Goal: Information Seeking & Learning: Compare options

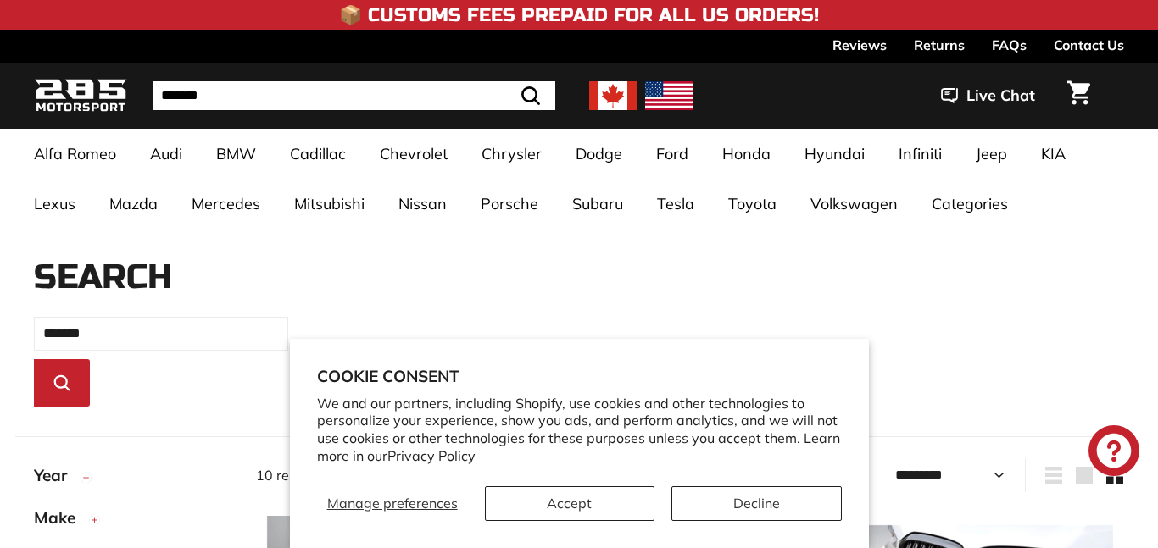
select select "*********"
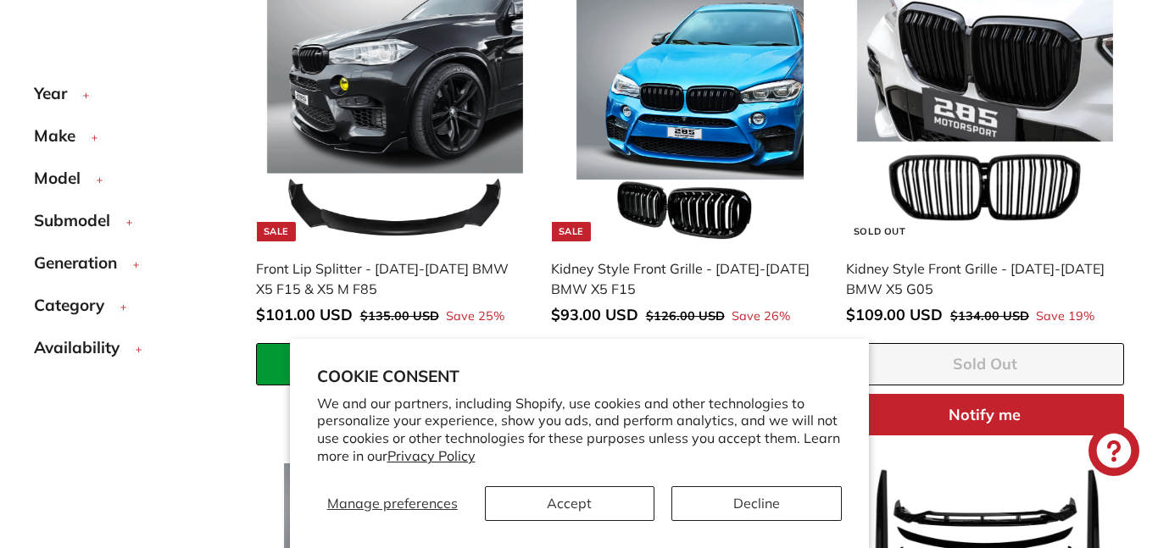
scroll to position [530, 0]
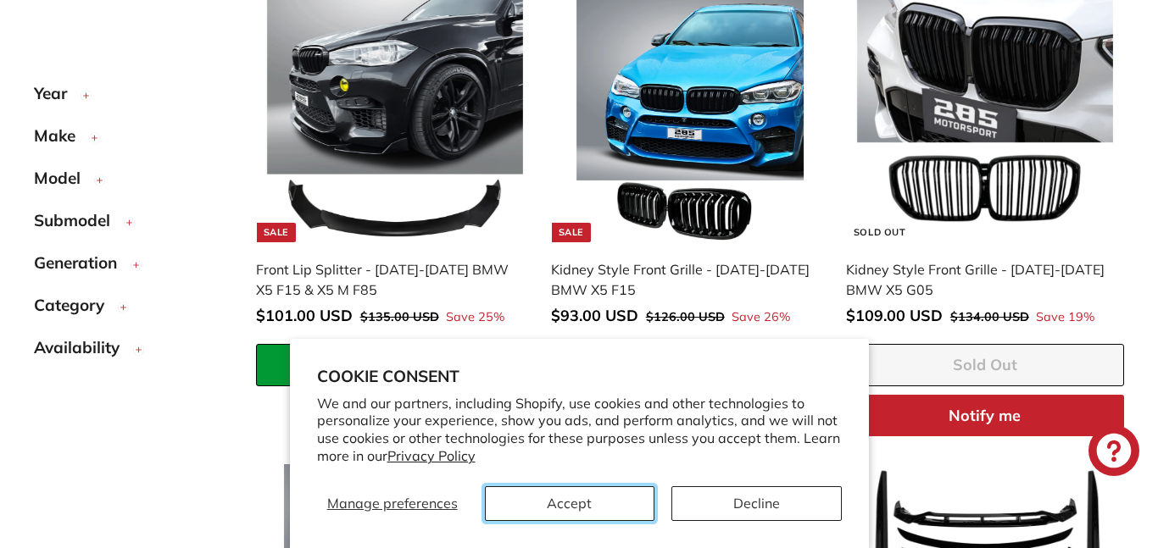
click at [609, 496] on button "Accept" at bounding box center [569, 503] width 169 height 35
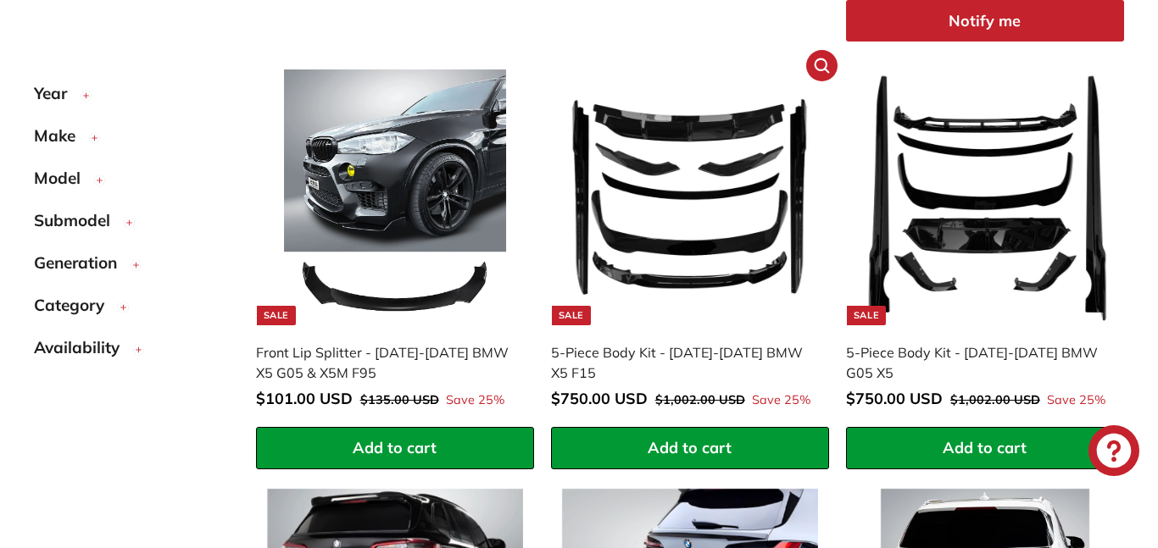
scroll to position [926, 0]
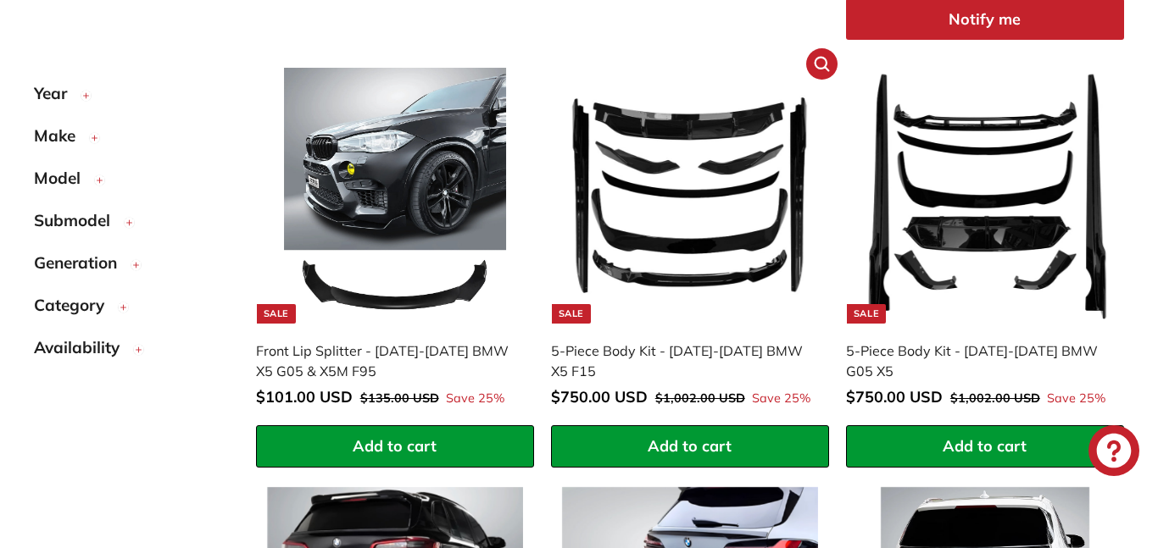
click at [743, 232] on img at bounding box center [690, 196] width 256 height 256
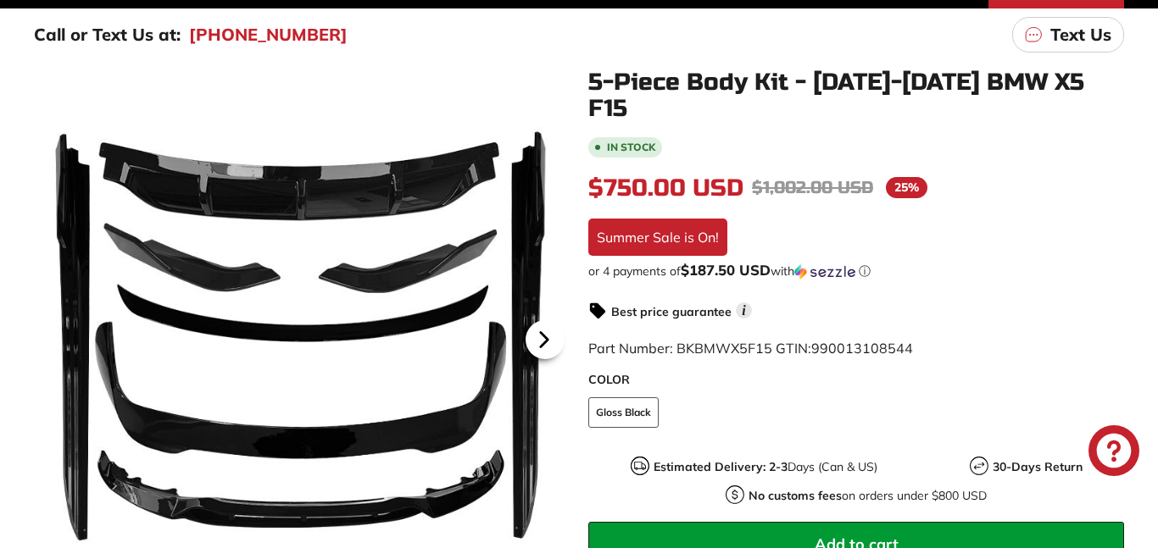
click at [536, 353] on icon at bounding box center [544, 339] width 39 height 39
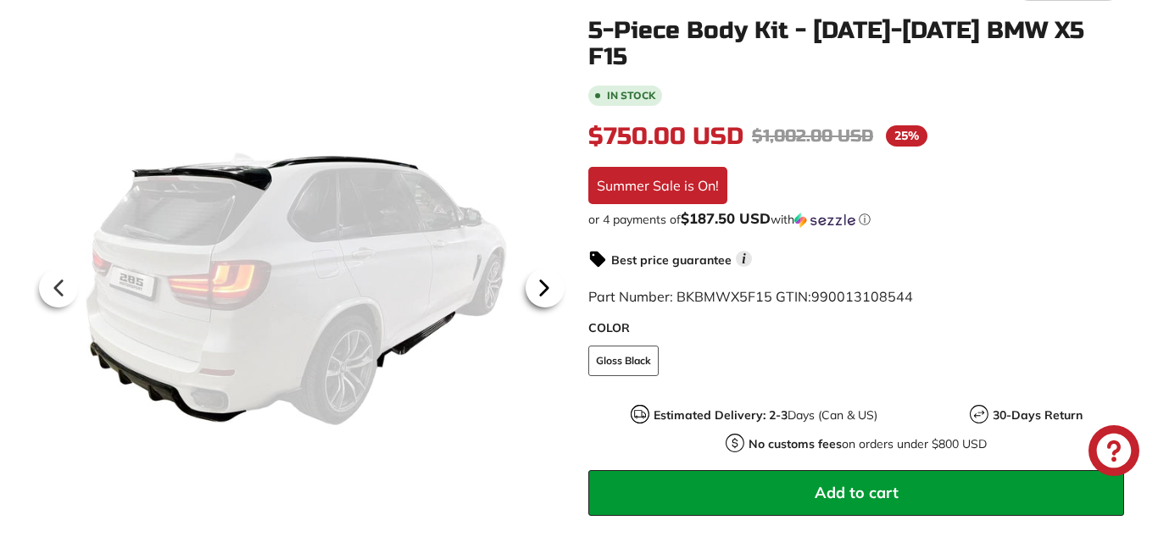
scroll to position [324, 0]
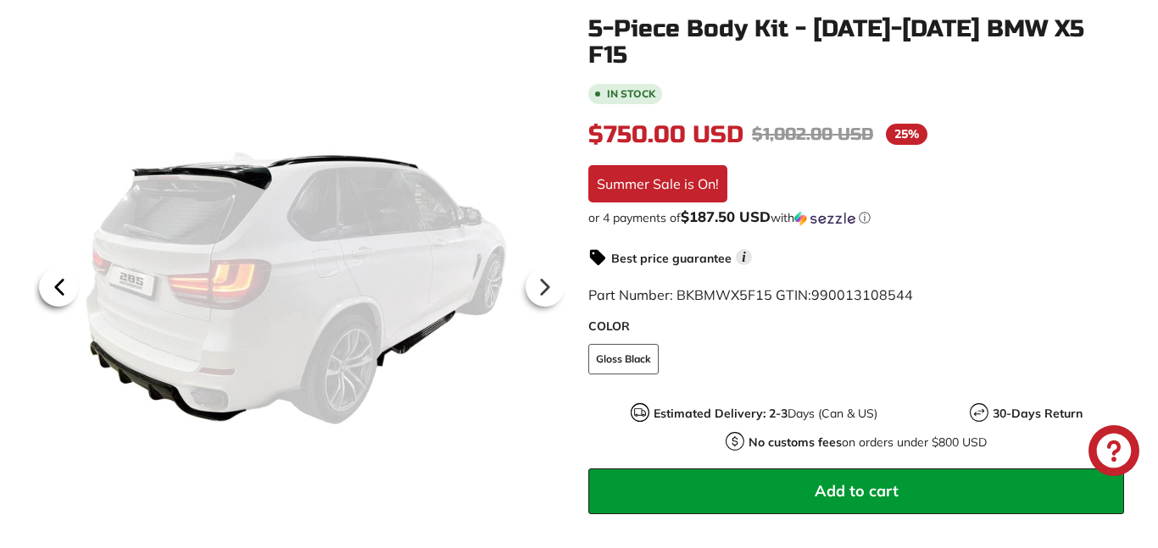
click at [60, 295] on icon at bounding box center [59, 287] width 39 height 39
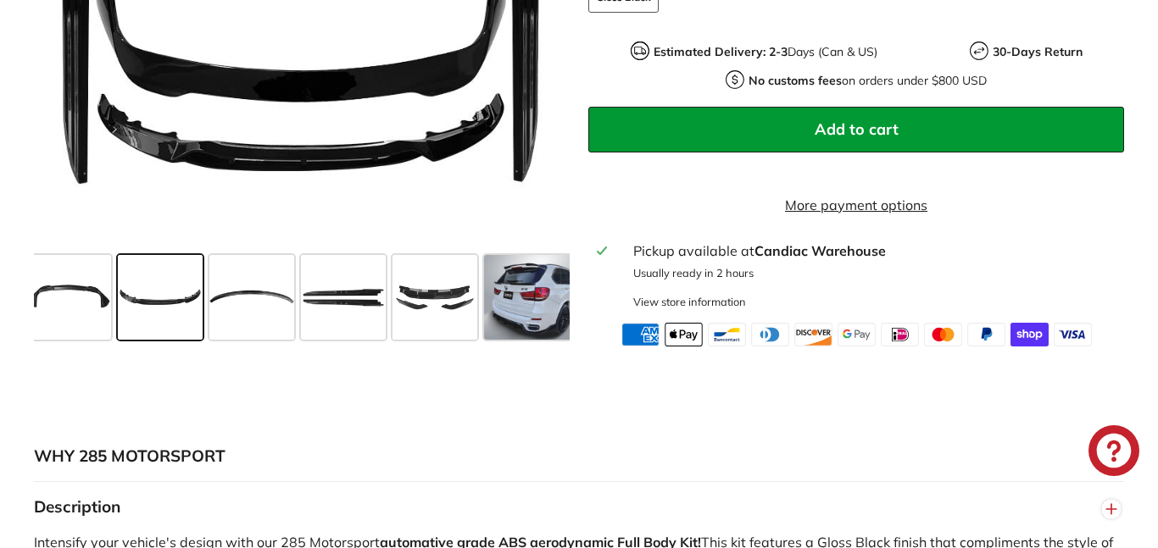
scroll to position [0, 345]
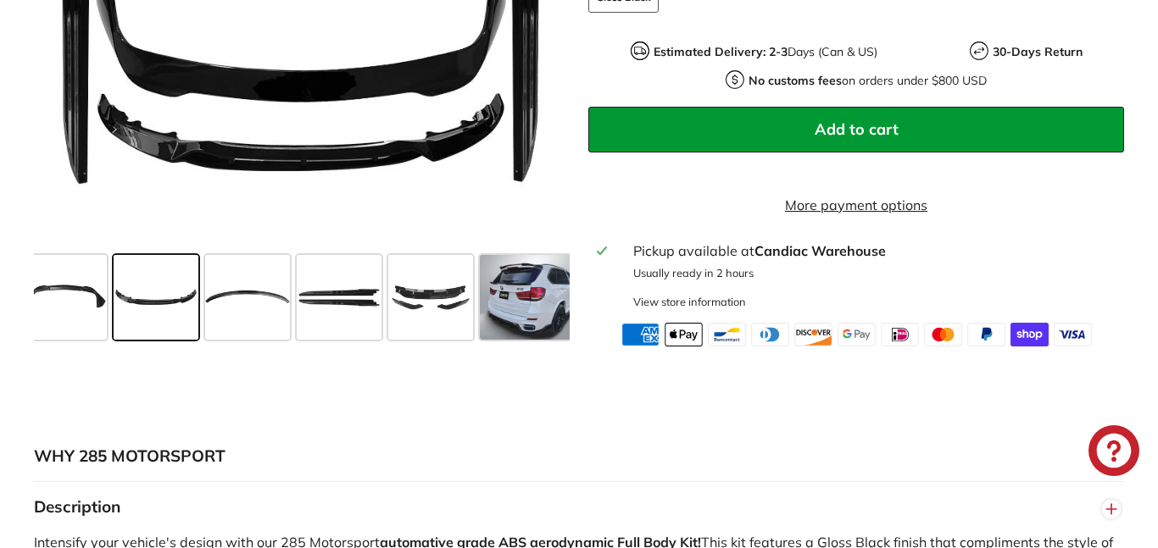
click at [459, 308] on span at bounding box center [430, 297] width 85 height 85
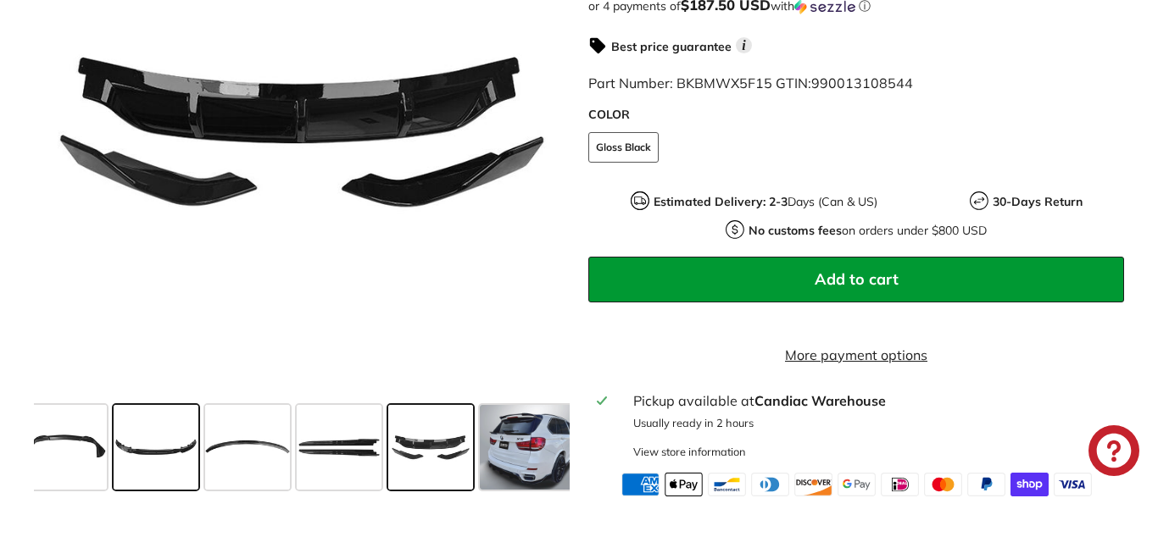
scroll to position [525, 0]
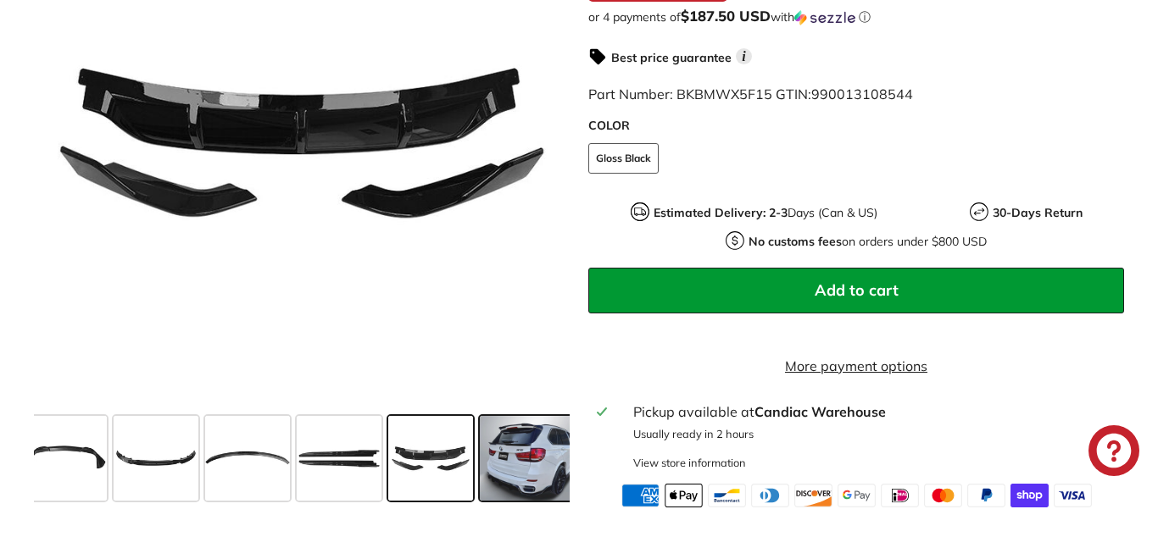
click at [498, 465] on span at bounding box center [536, 458] width 113 height 85
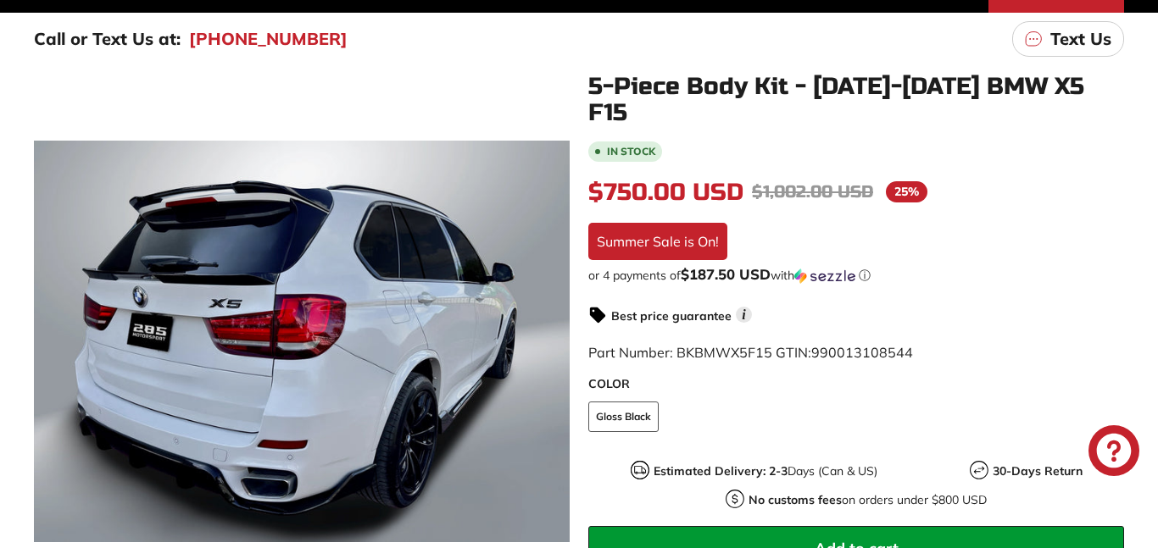
scroll to position [292, 0]
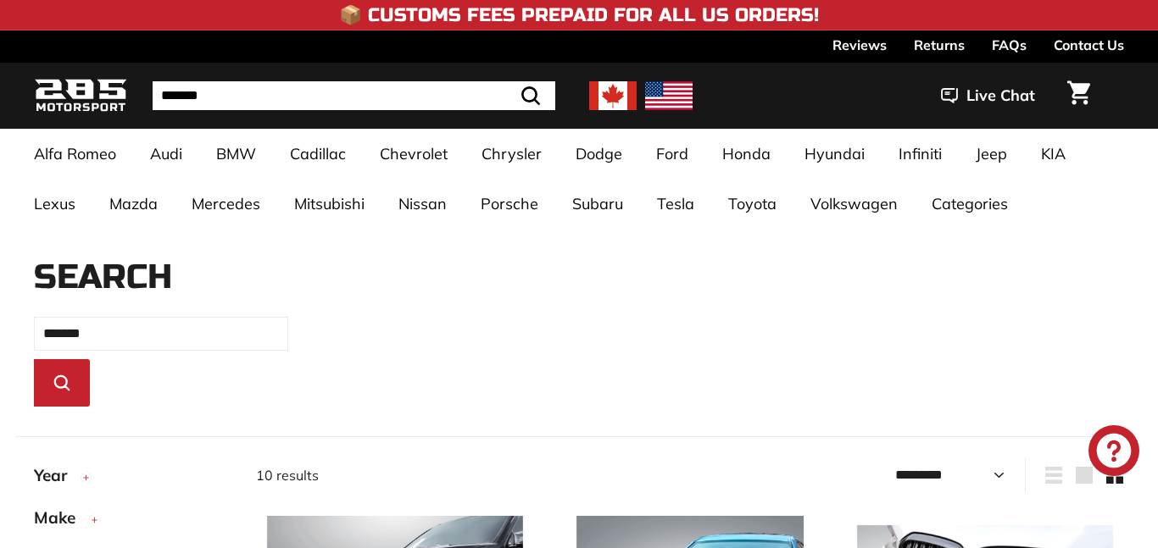
select select "*********"
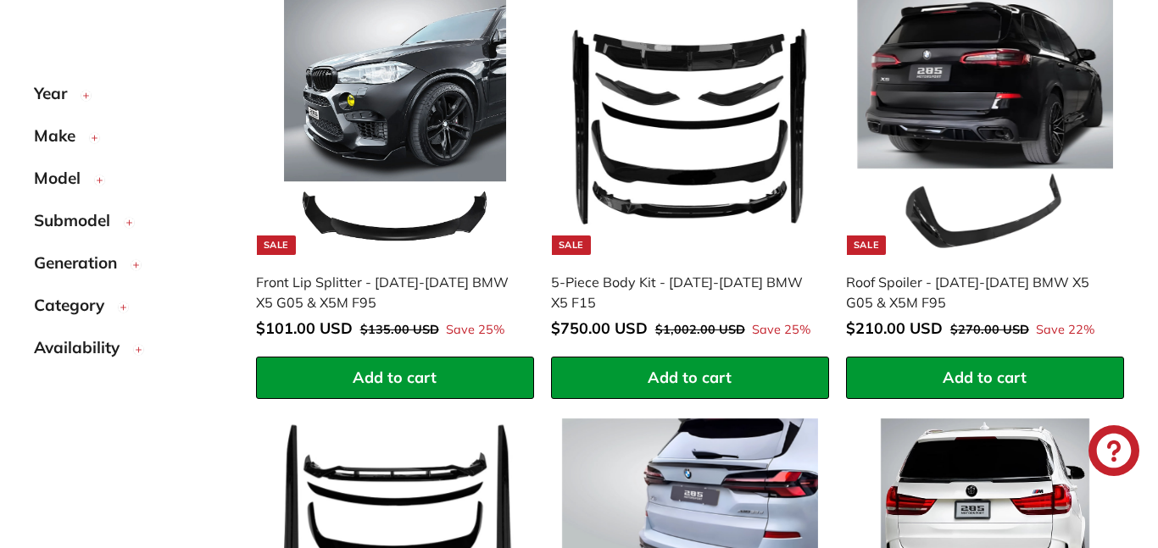
scroll to position [1006, 0]
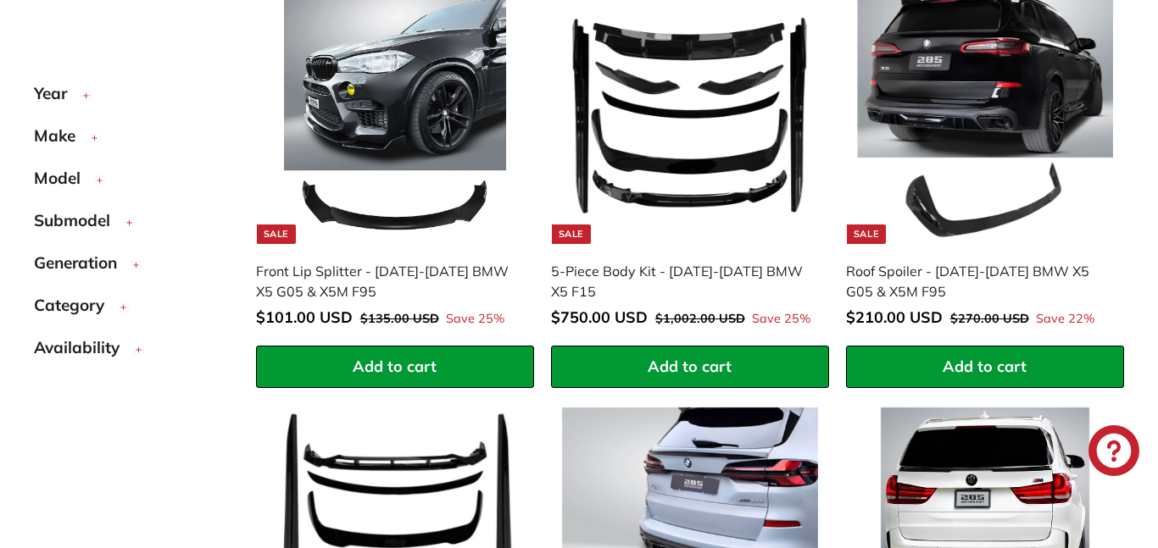
click at [669, 97] on img at bounding box center [690, 116] width 256 height 256
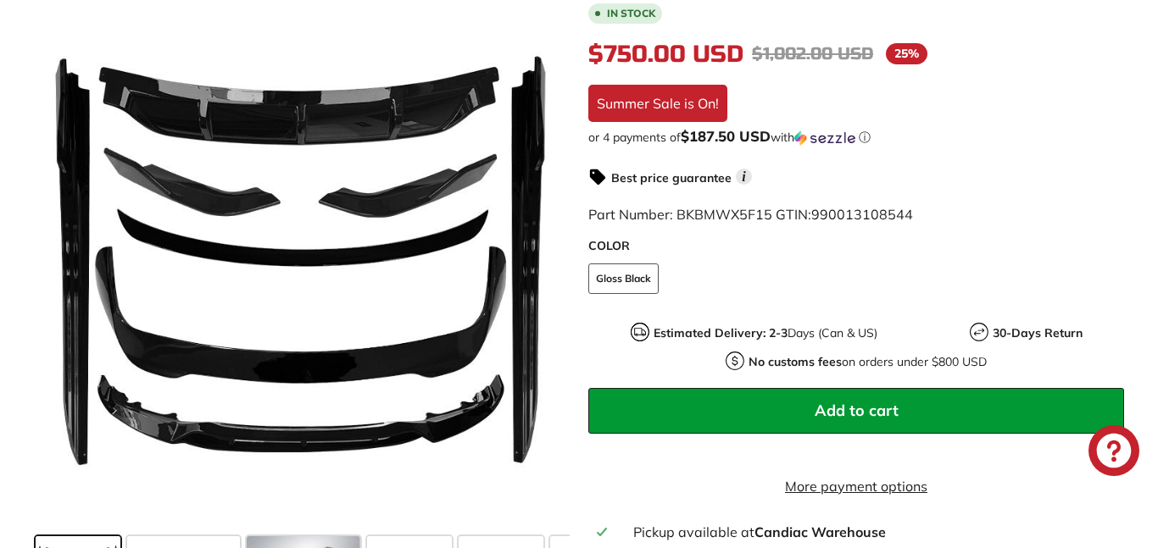
scroll to position [403, 0]
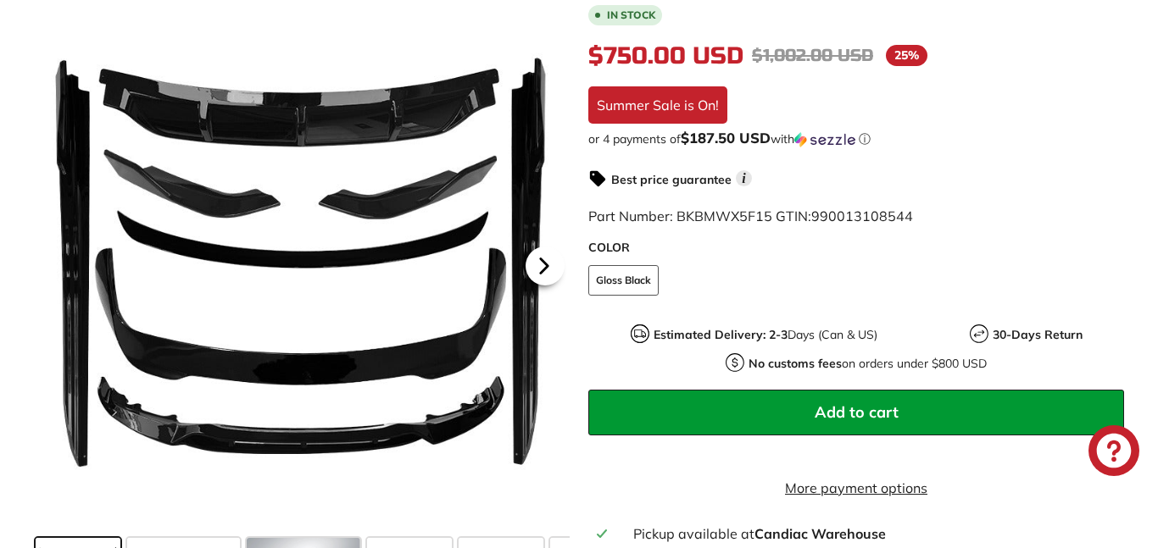
click at [541, 259] on icon at bounding box center [544, 266] width 7 height 14
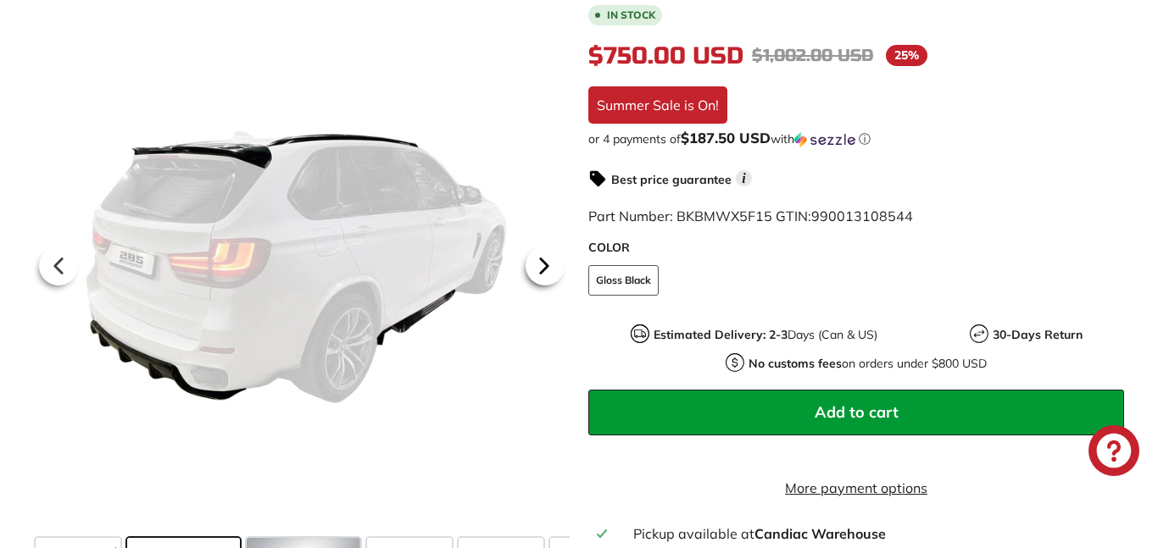
click at [541, 259] on icon at bounding box center [544, 266] width 7 height 14
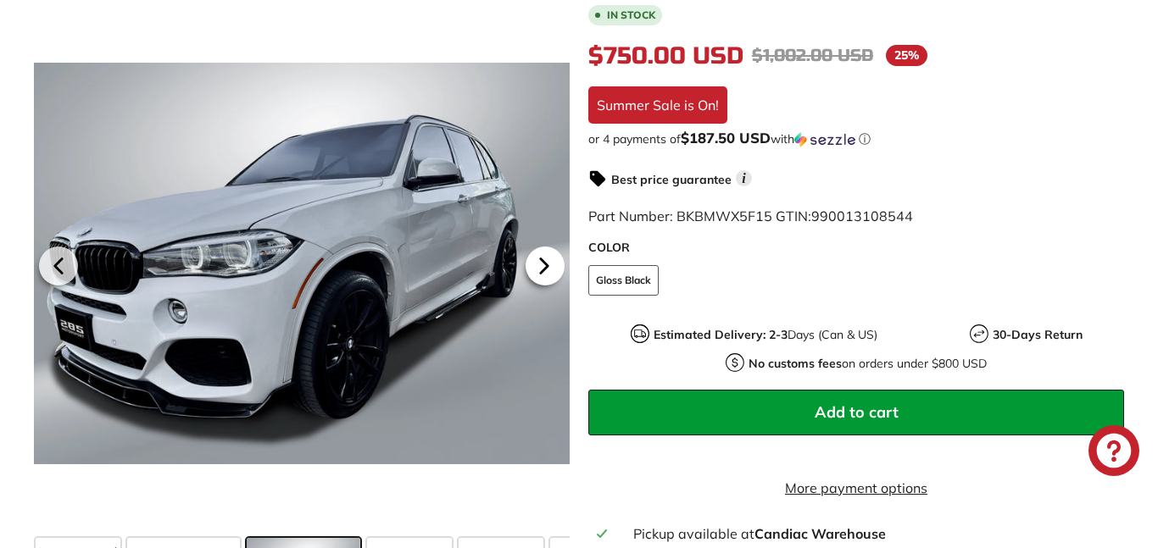
click at [535, 247] on icon at bounding box center [544, 266] width 39 height 39
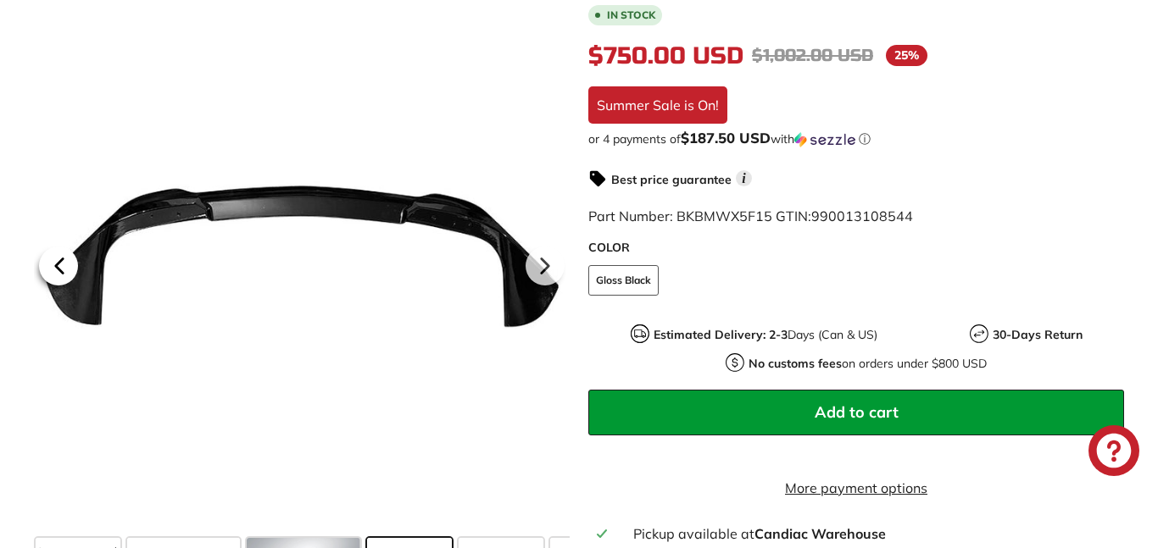
click at [71, 253] on icon at bounding box center [59, 266] width 39 height 39
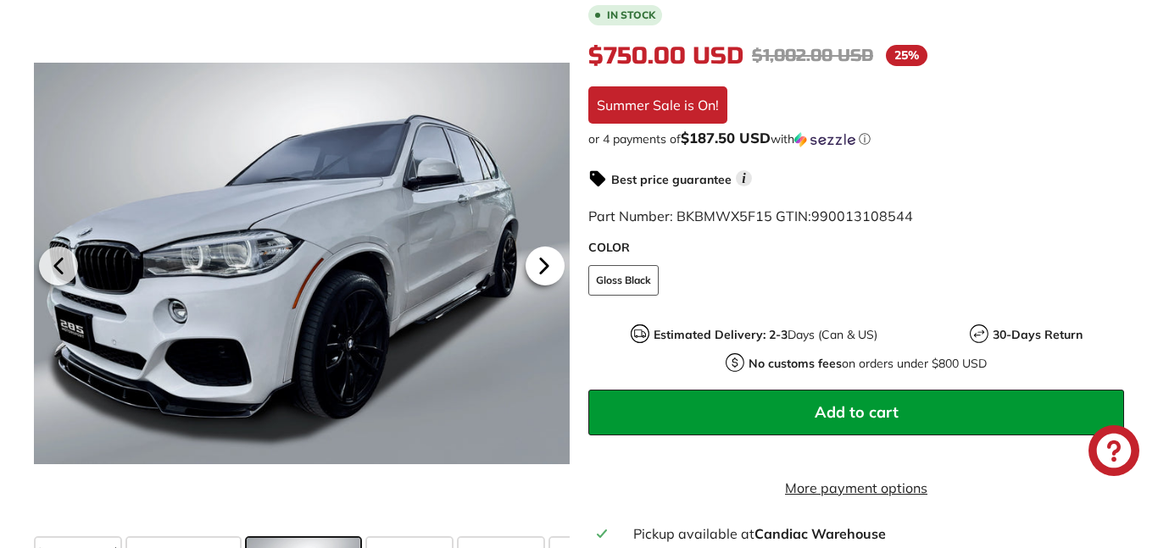
click at [533, 264] on icon at bounding box center [544, 266] width 39 height 39
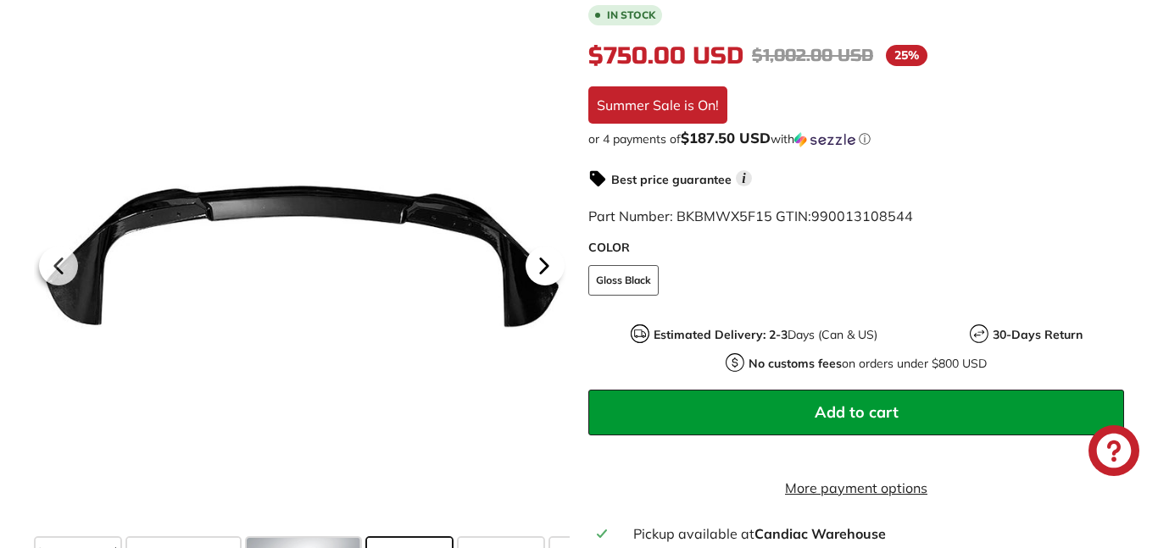
click at [533, 264] on icon at bounding box center [544, 266] width 39 height 39
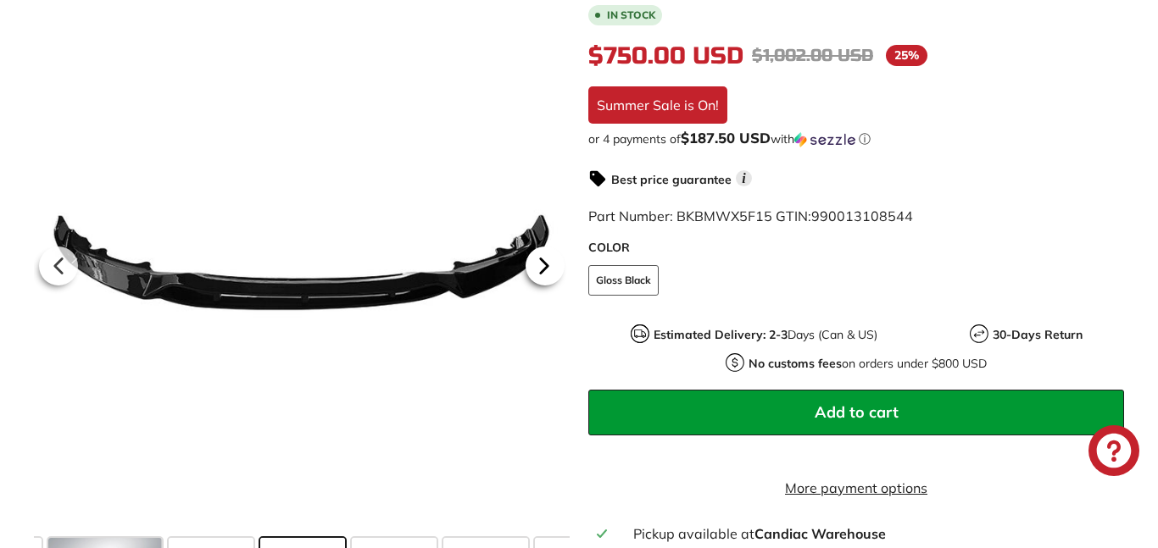
scroll to position [0, 199]
click at [533, 263] on icon at bounding box center [544, 266] width 39 height 39
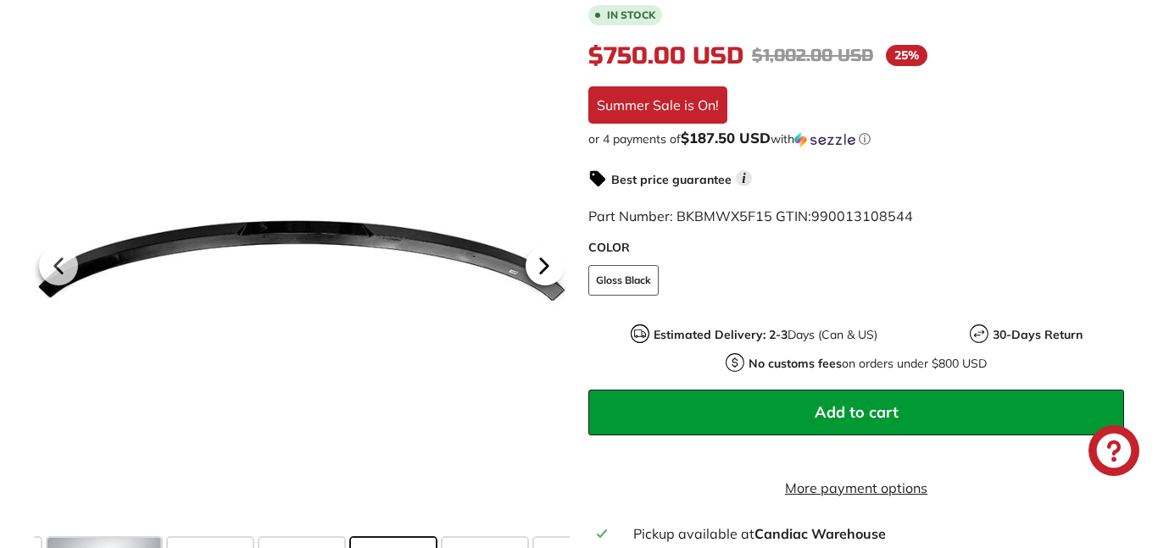
click at [533, 263] on icon at bounding box center [544, 266] width 39 height 39
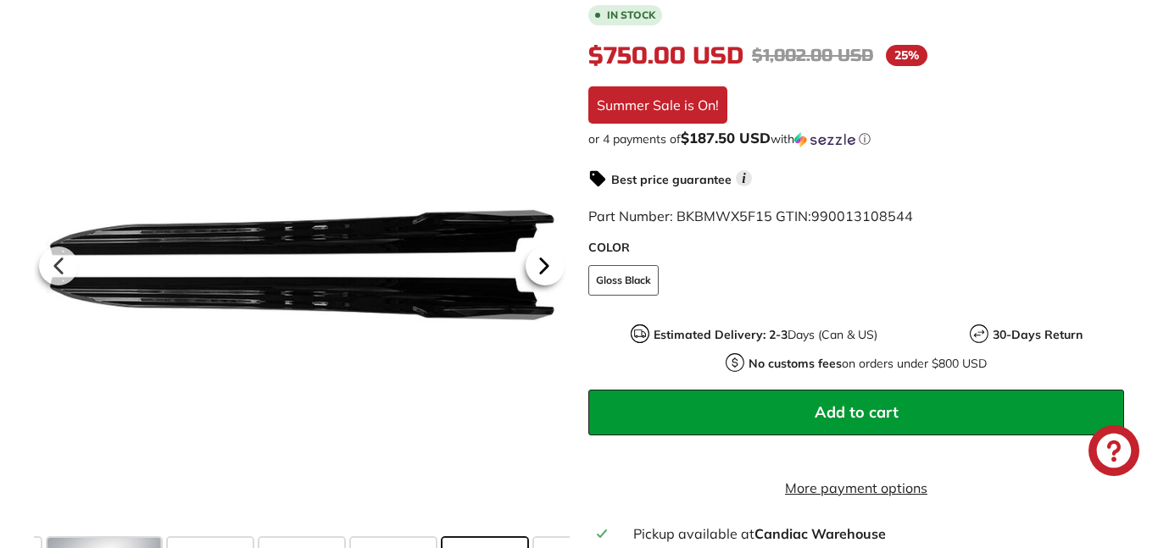
click at [532, 262] on icon at bounding box center [544, 266] width 39 height 39
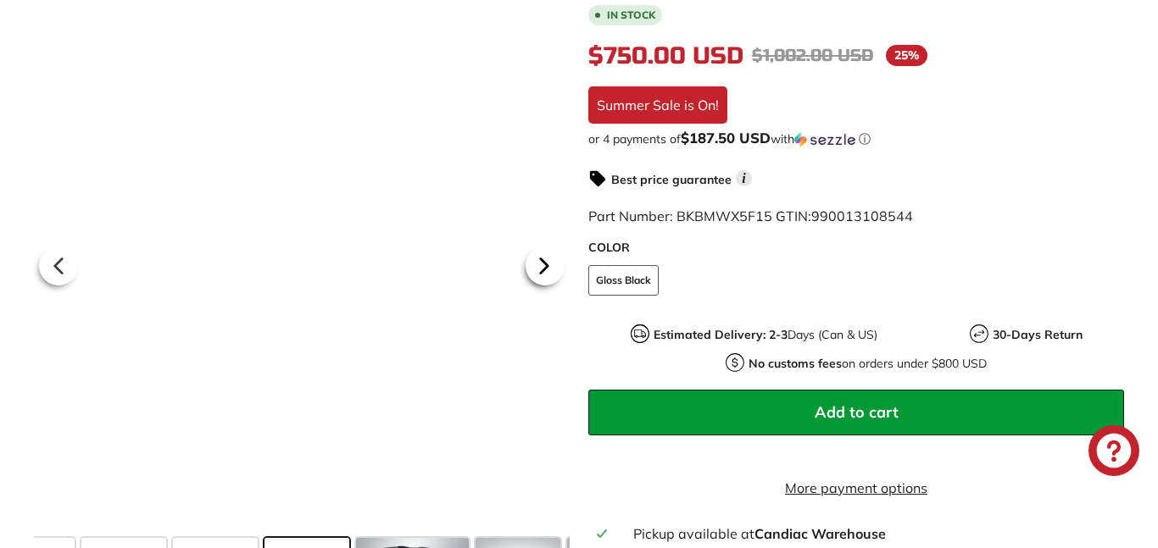
scroll to position [0, 474]
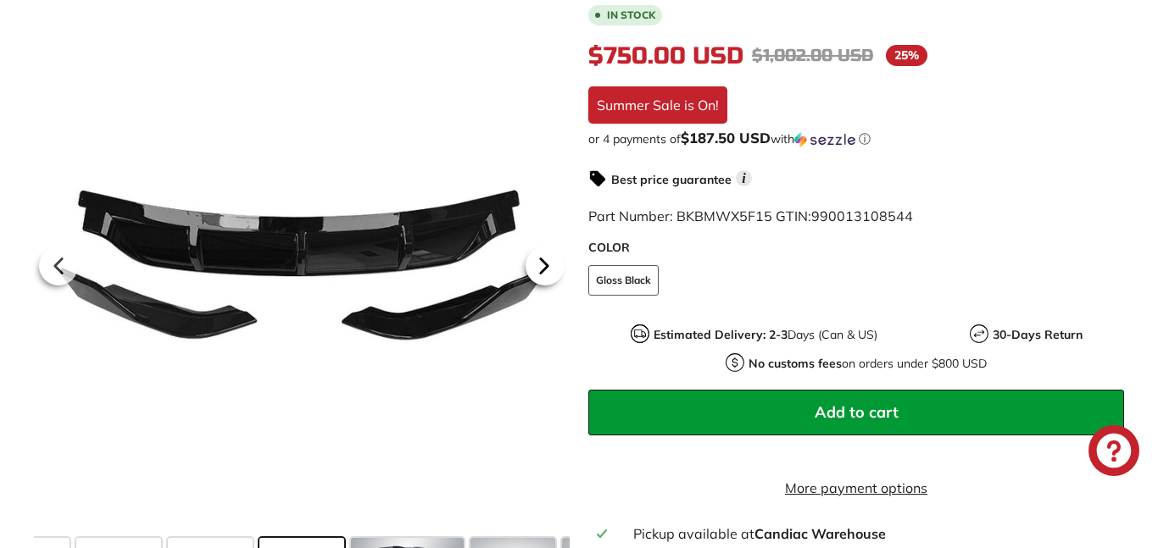
click at [532, 262] on icon at bounding box center [544, 266] width 39 height 39
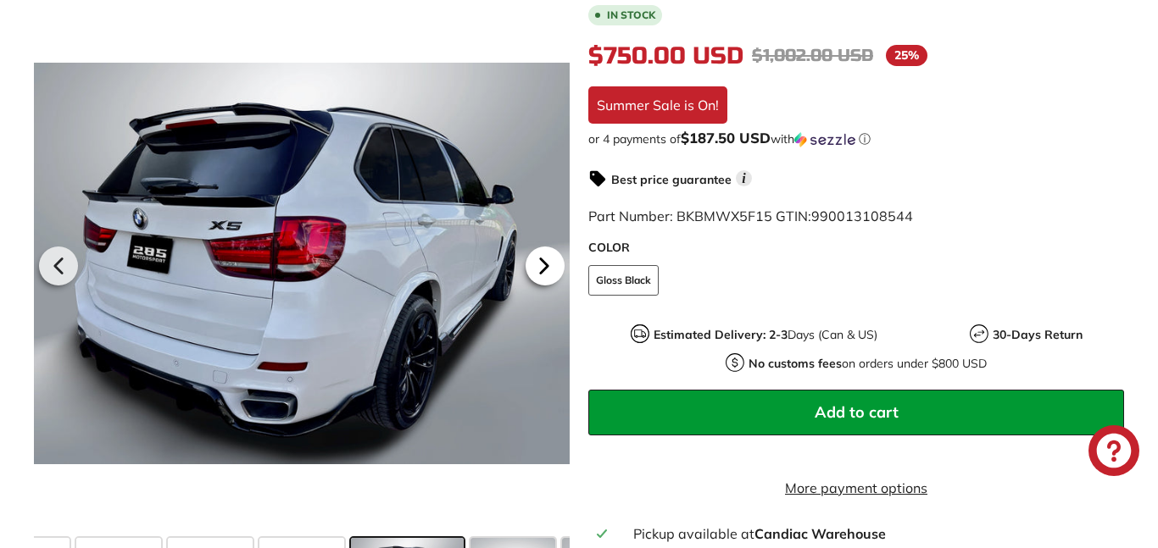
click at [531, 261] on icon at bounding box center [544, 266] width 39 height 39
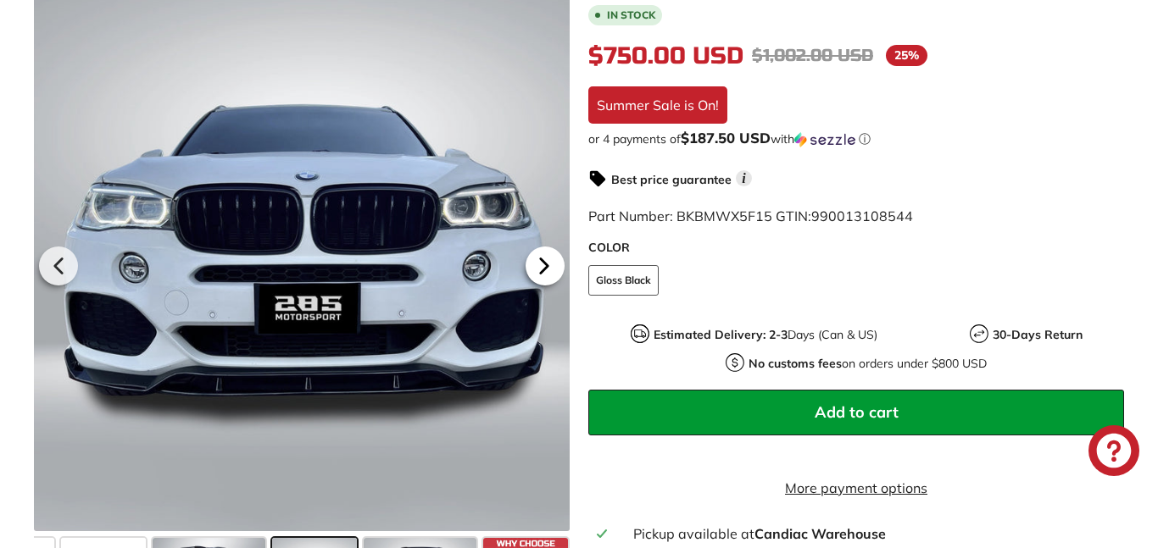
scroll to position [0, 674]
click at [531, 260] on icon at bounding box center [544, 266] width 39 height 39
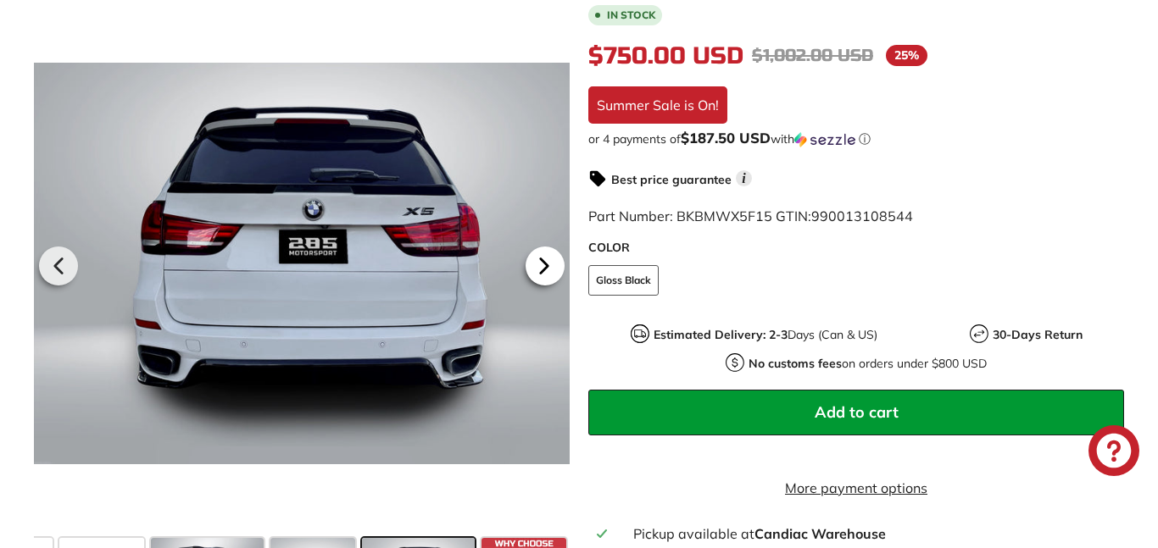
click at [531, 260] on icon at bounding box center [544, 266] width 39 height 39
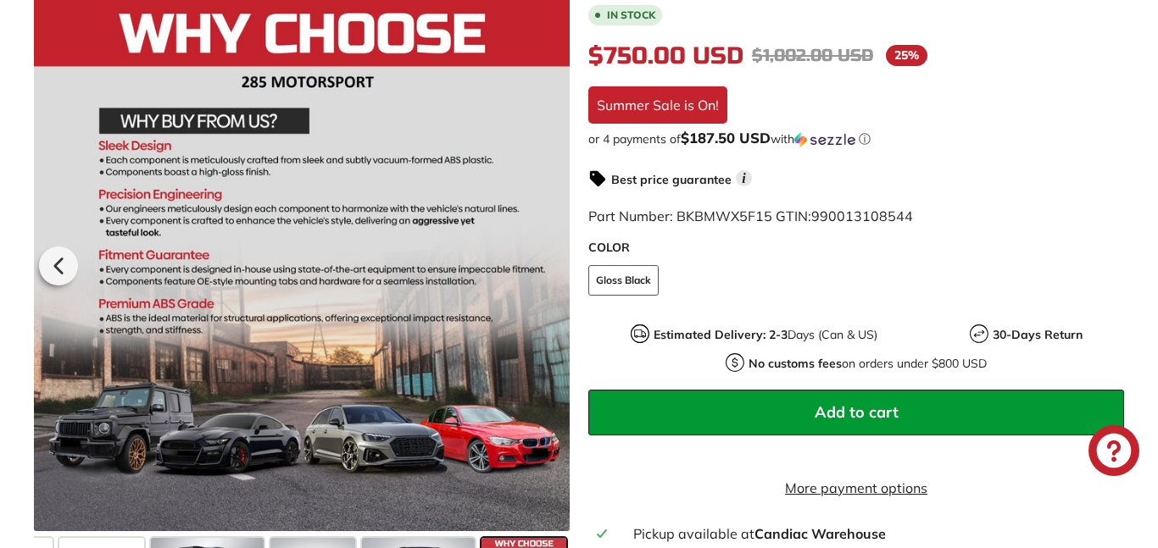
click at [531, 260] on div at bounding box center [302, 264] width 536 height 536
click at [64, 247] on icon at bounding box center [59, 266] width 39 height 39
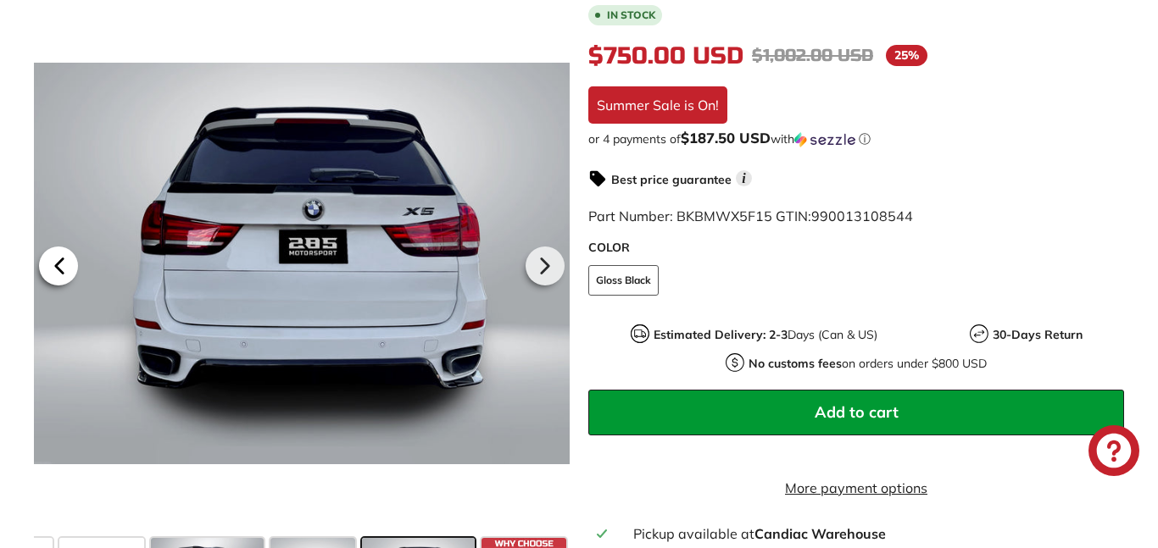
click at [64, 247] on icon at bounding box center [59, 266] width 39 height 39
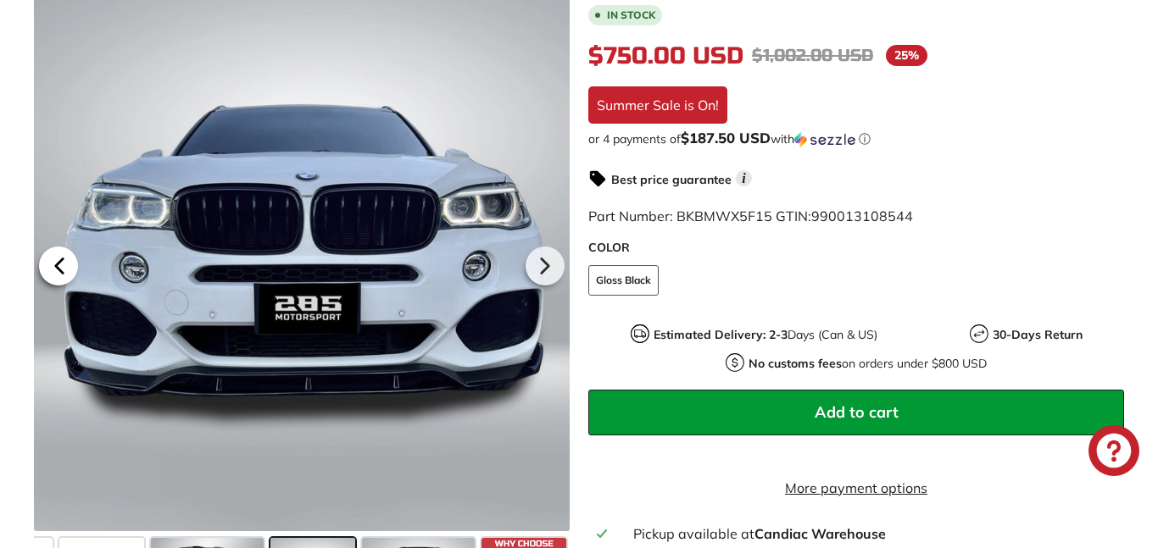
click at [64, 247] on icon at bounding box center [59, 266] width 39 height 39
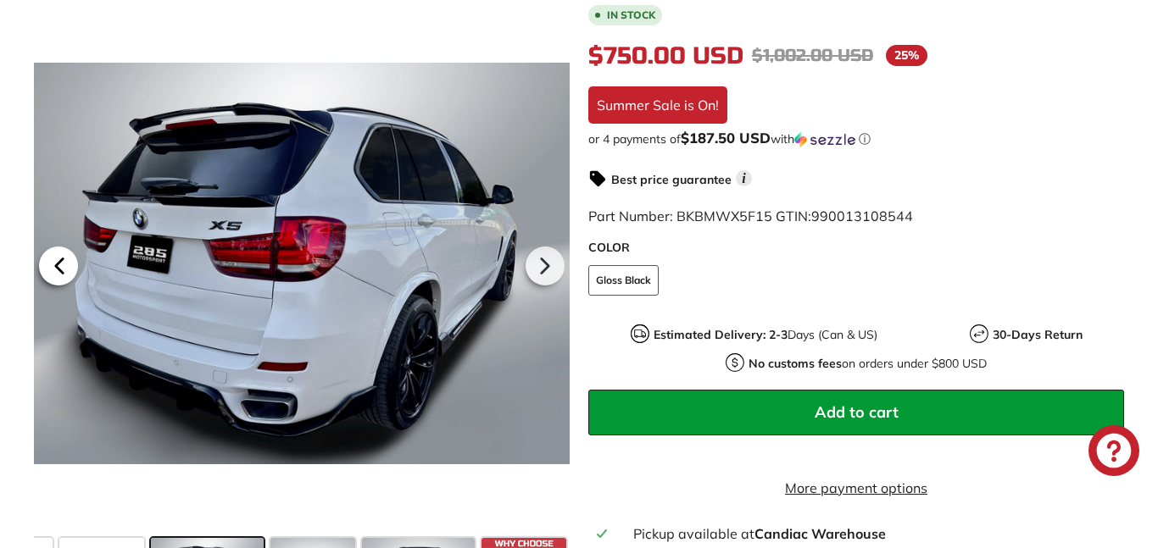
click at [66, 247] on icon at bounding box center [59, 266] width 39 height 39
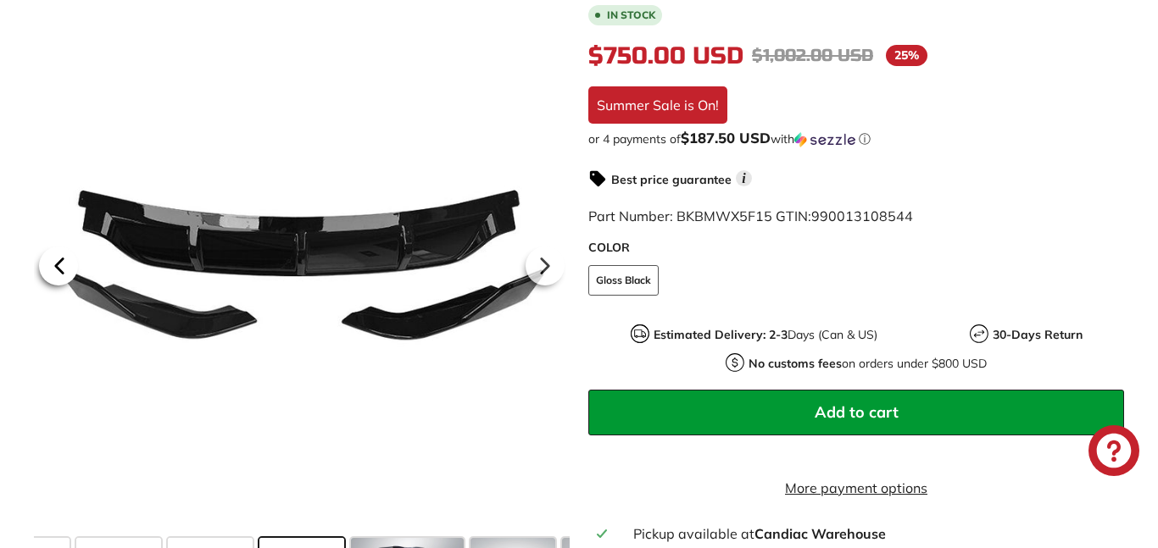
click at [66, 247] on icon at bounding box center [59, 266] width 39 height 39
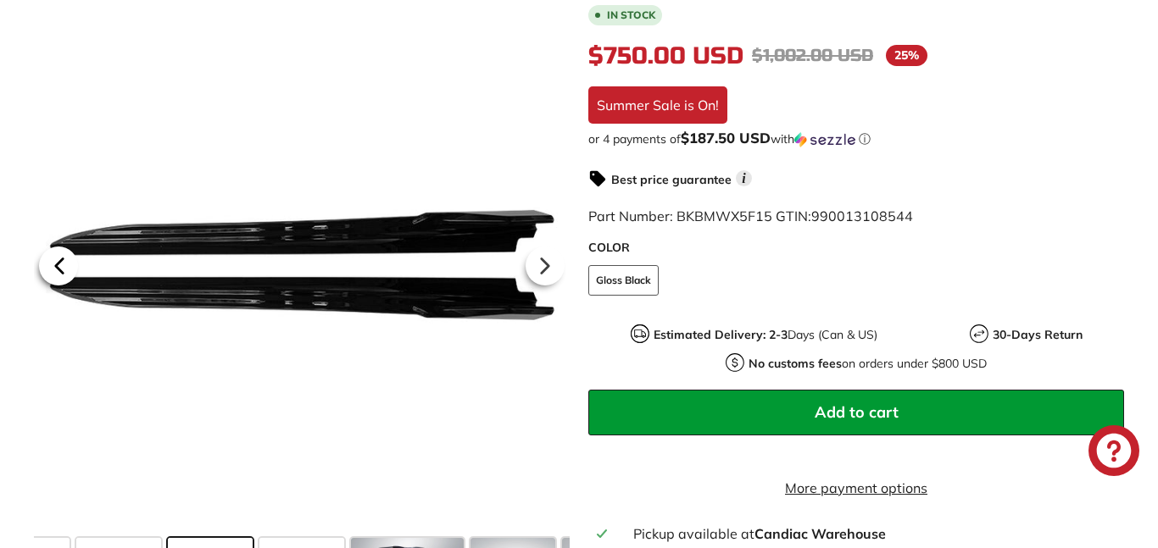
click at [67, 247] on icon at bounding box center [59, 266] width 39 height 39
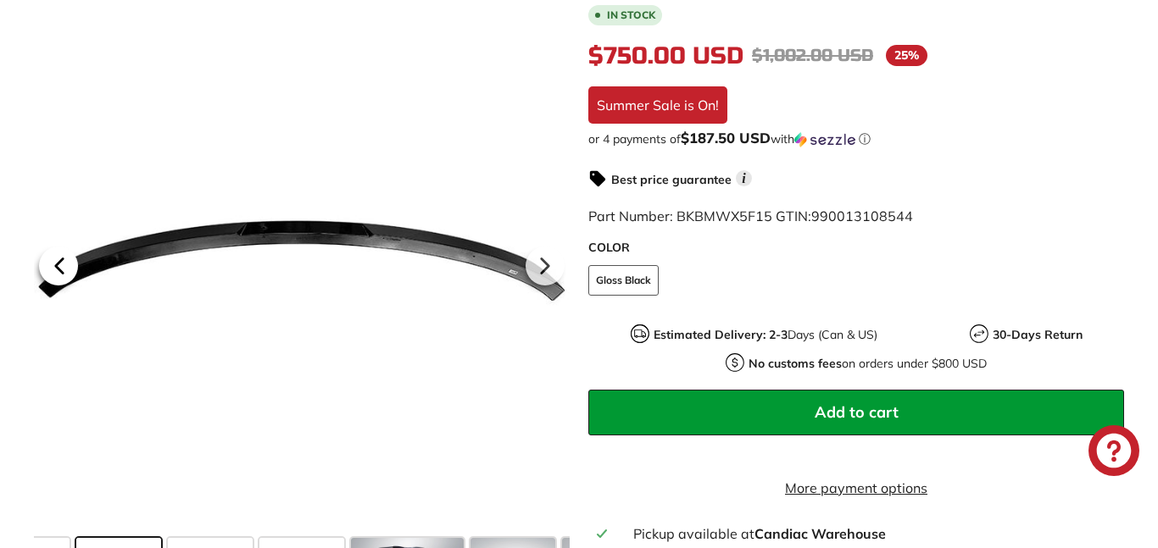
click at [67, 247] on icon at bounding box center [59, 266] width 39 height 39
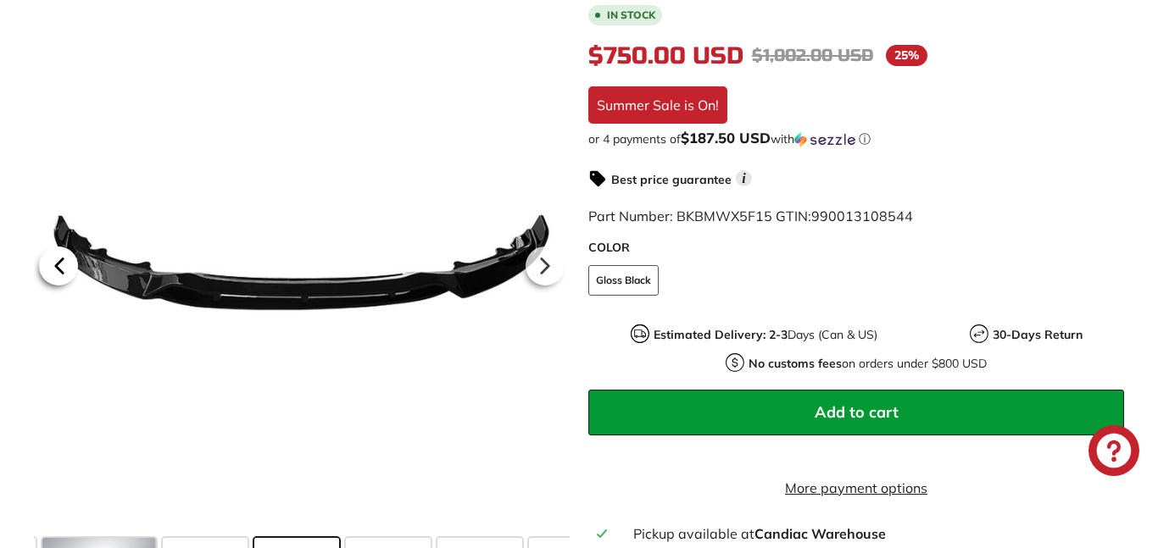
click at [67, 247] on icon at bounding box center [59, 266] width 39 height 39
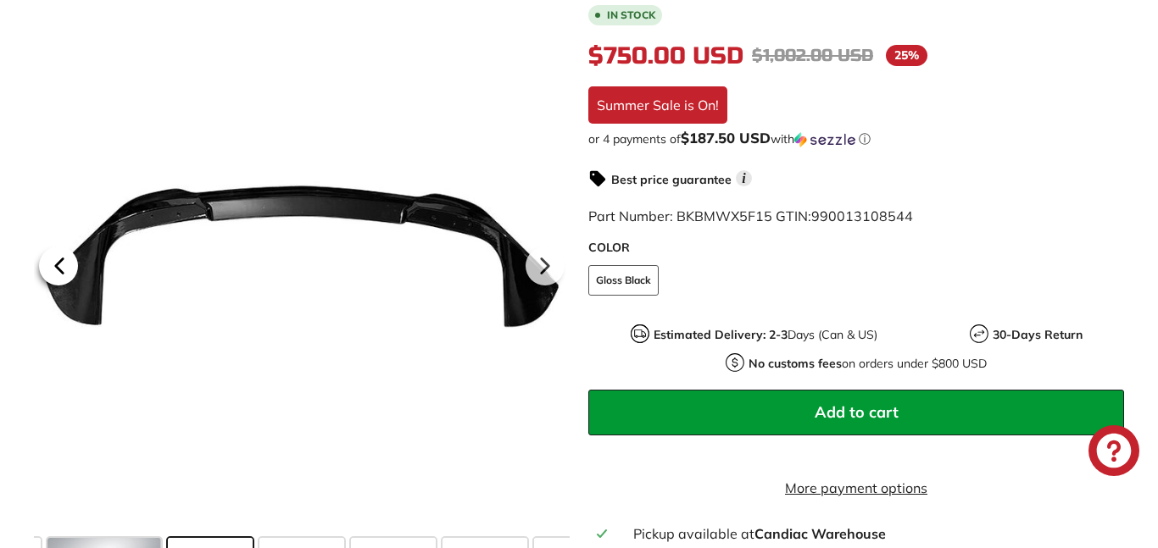
click at [67, 247] on icon at bounding box center [59, 266] width 39 height 39
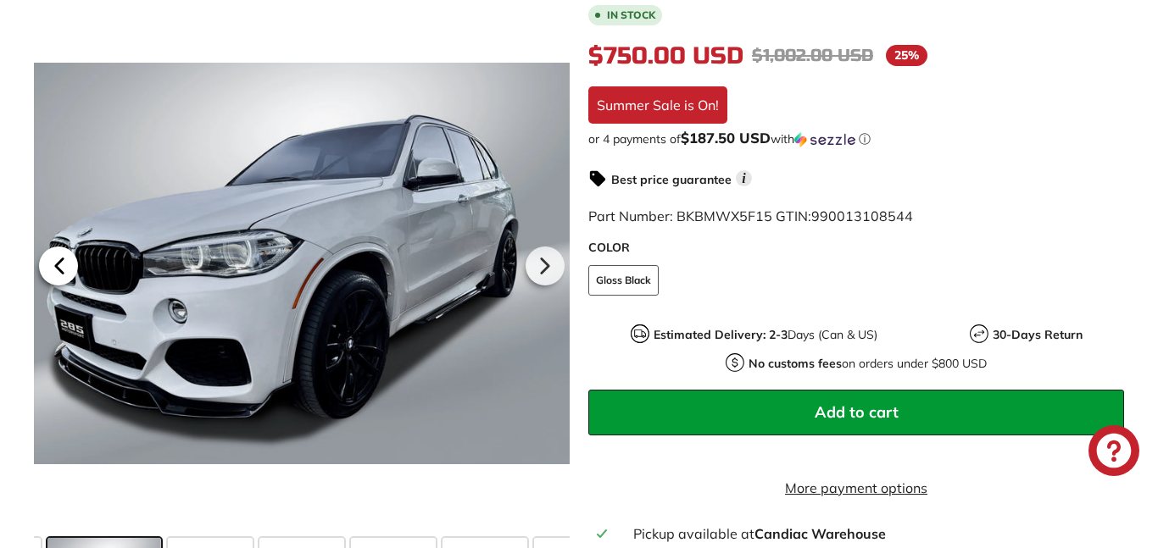
scroll to position [0, 2]
click at [67, 247] on icon at bounding box center [59, 266] width 39 height 39
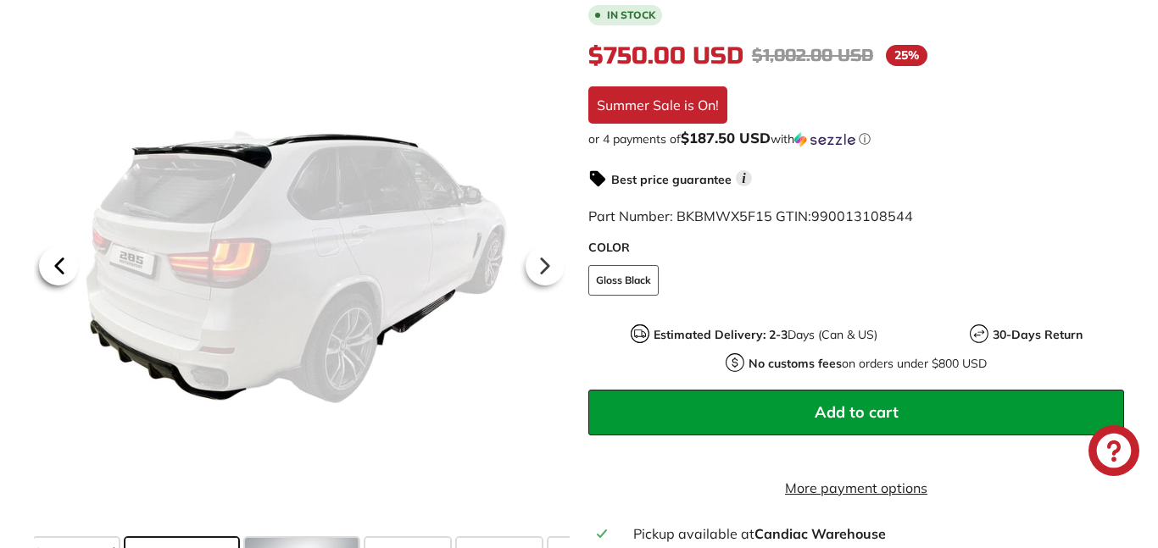
click at [67, 247] on icon at bounding box center [59, 266] width 39 height 39
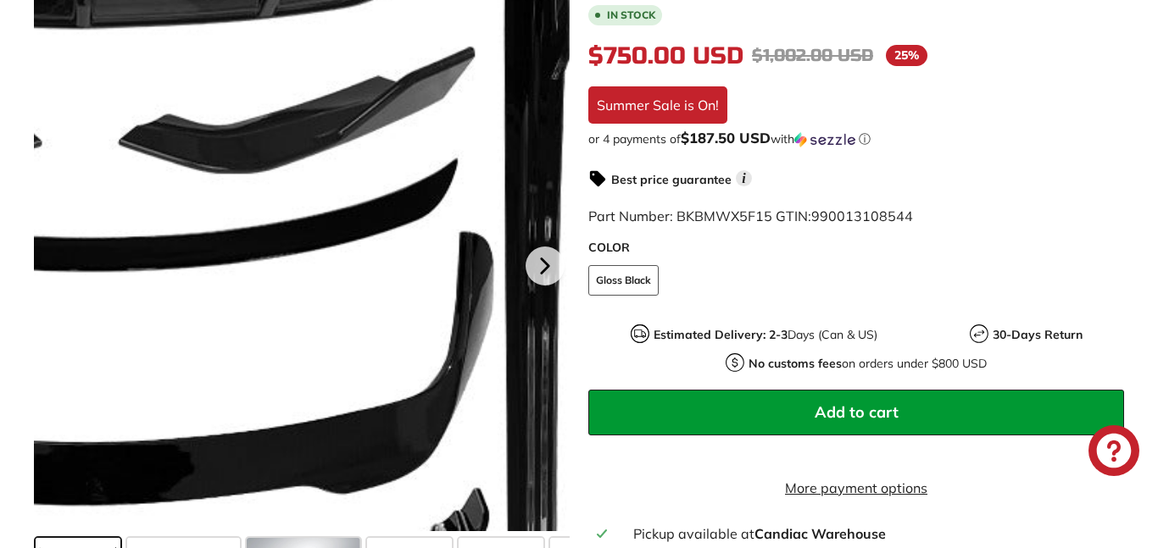
click at [519, 256] on div at bounding box center [302, 264] width 536 height 536
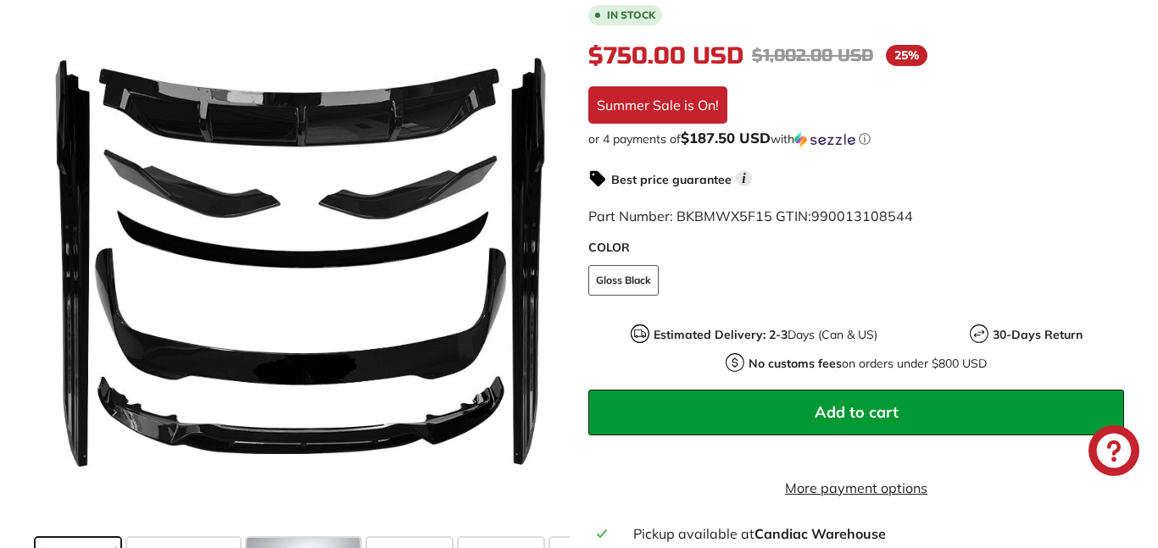
click at [571, 254] on div "5-Piece Body Kit - 2014-2018 BMW X5 F15 In stock $750.00 USD $750.00 Regular pr…" at bounding box center [847, 283] width 554 height 692
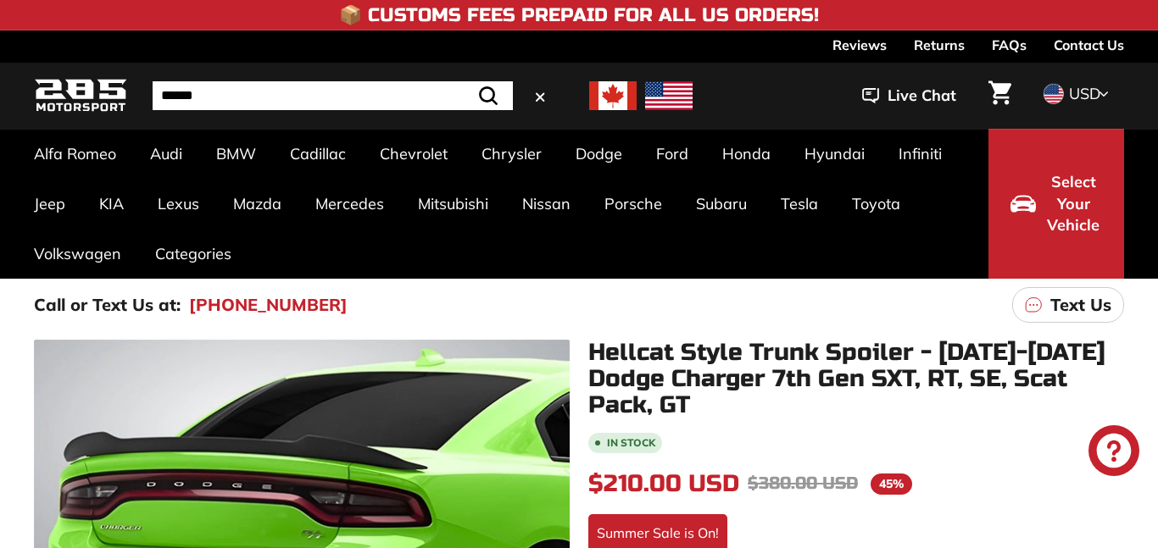
click at [487, 99] on form "Search Close .cls-1{fill:none;stroke:#000;stroke-miterlimit:10;stroke-width:2px…" at bounding box center [333, 95] width 360 height 29
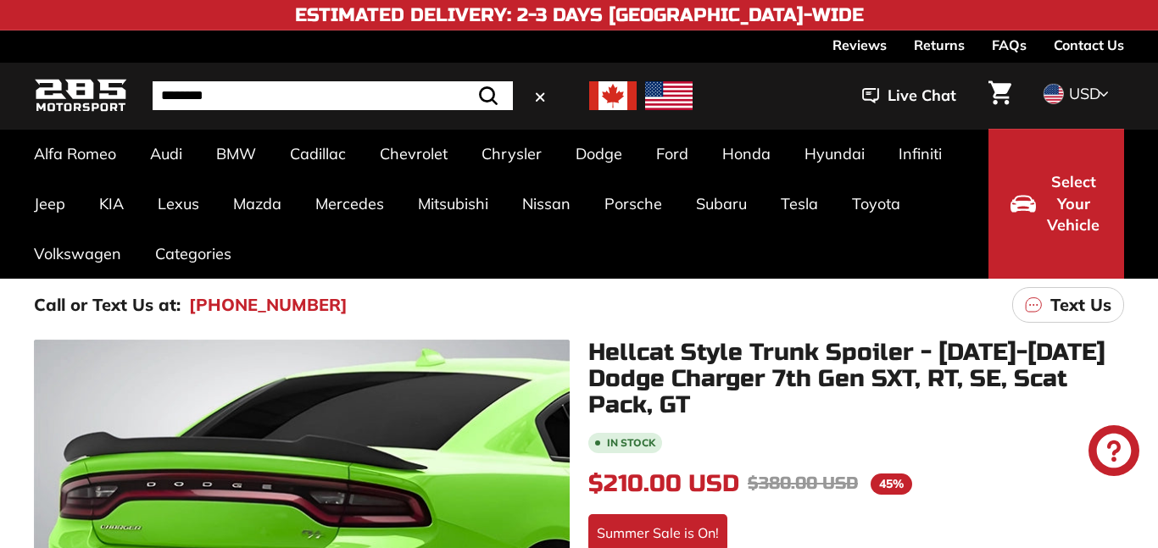
type input "********"
click at [464, 81] on button ".cls-1{fill:none;stroke:#000;stroke-miterlimit:10;stroke-width:2px} Search" at bounding box center [488, 95] width 49 height 29
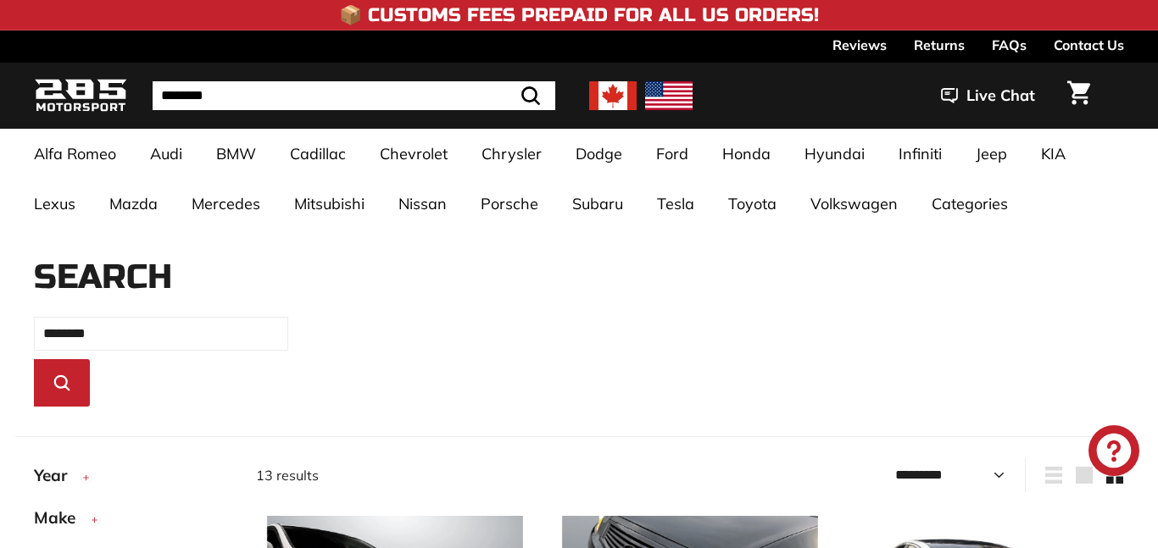
select select "*********"
click at [465, 94] on form "******** Search Close .cls-1{fill:none;stroke:#000;stroke-miterlimit:10;stroke-…" at bounding box center [354, 95] width 403 height 29
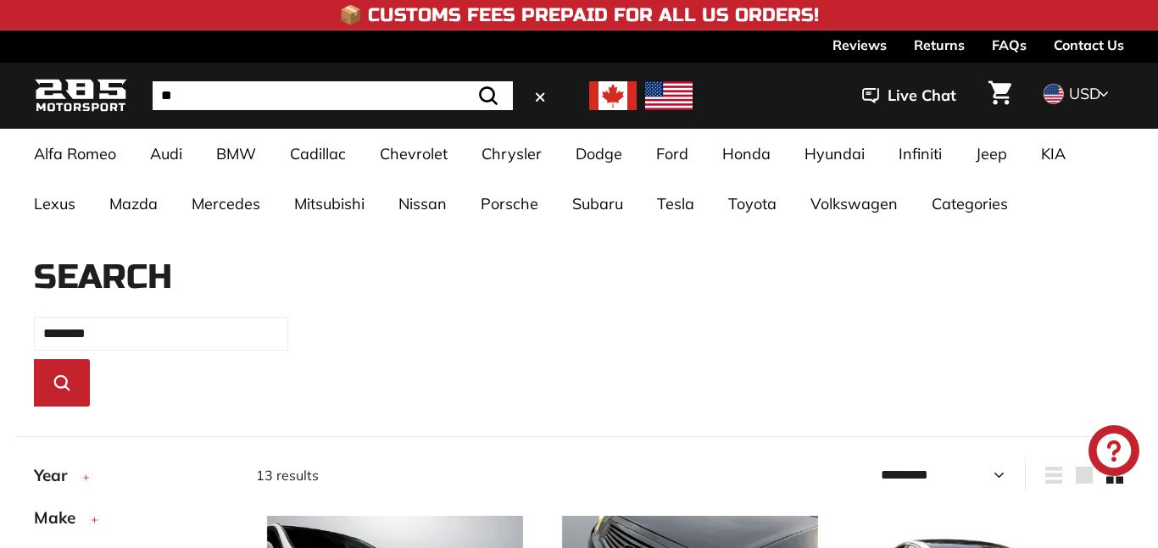
type input "*"
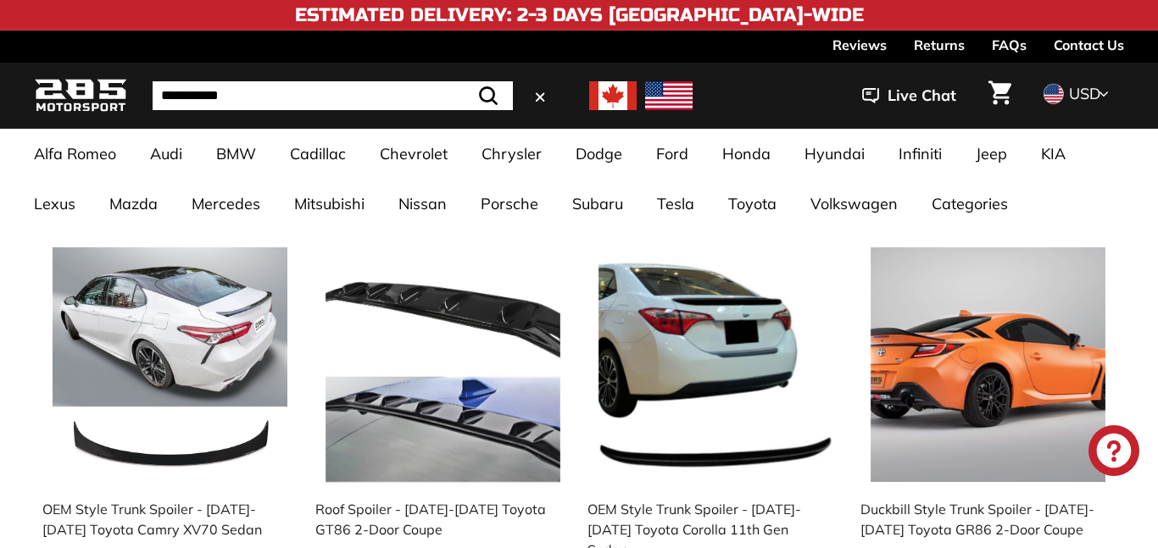
type input "**********"
click at [464, 81] on button ".cls-1{fill:none;stroke:#000;stroke-miterlimit:10;stroke-width:2px} Search" at bounding box center [488, 95] width 49 height 29
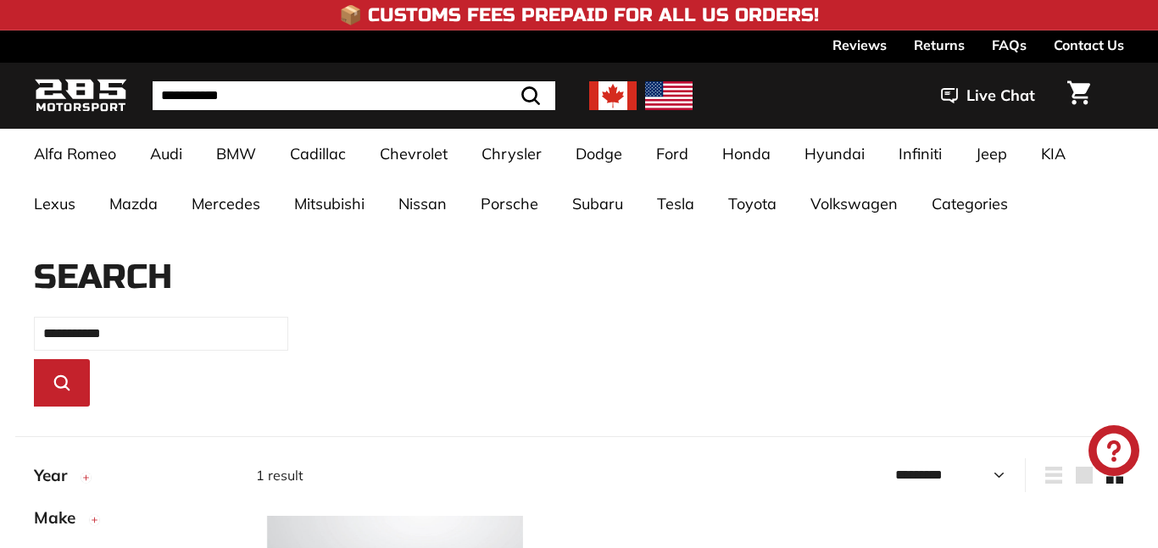
select select "*********"
click at [433, 93] on input "**********" at bounding box center [354, 95] width 403 height 29
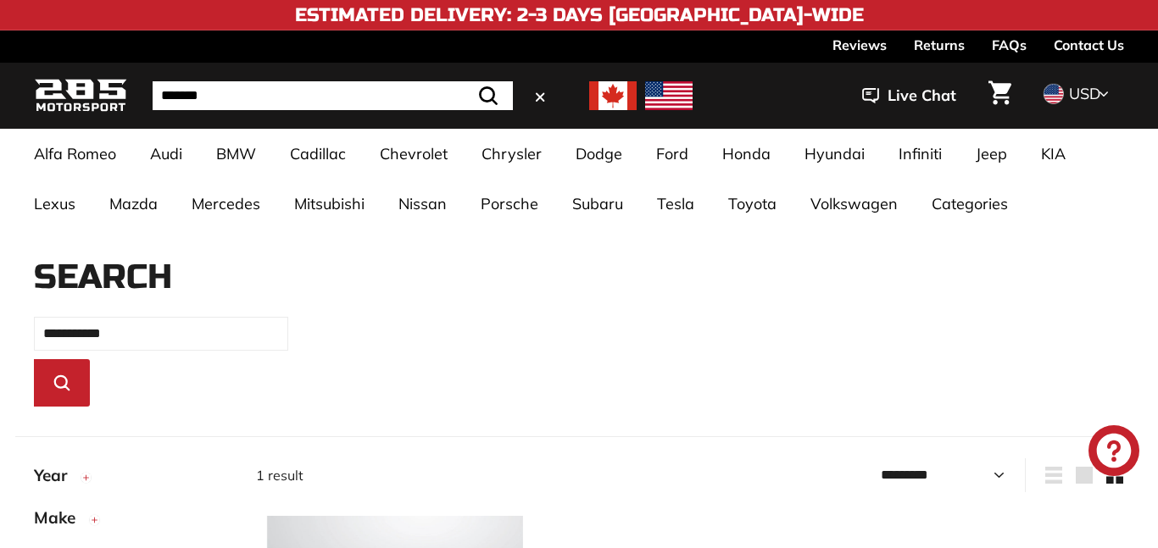
type input "******"
click at [464, 81] on button ".cls-1{fill:none;stroke:#000;stroke-miterlimit:10;stroke-width:2px} Search" at bounding box center [488, 95] width 49 height 29
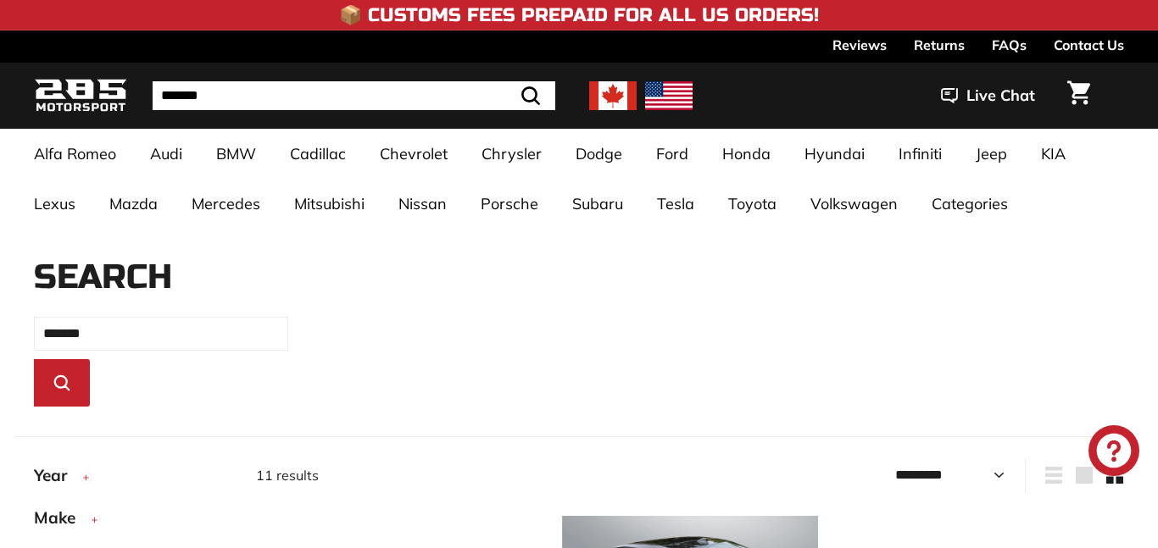
select select "*********"
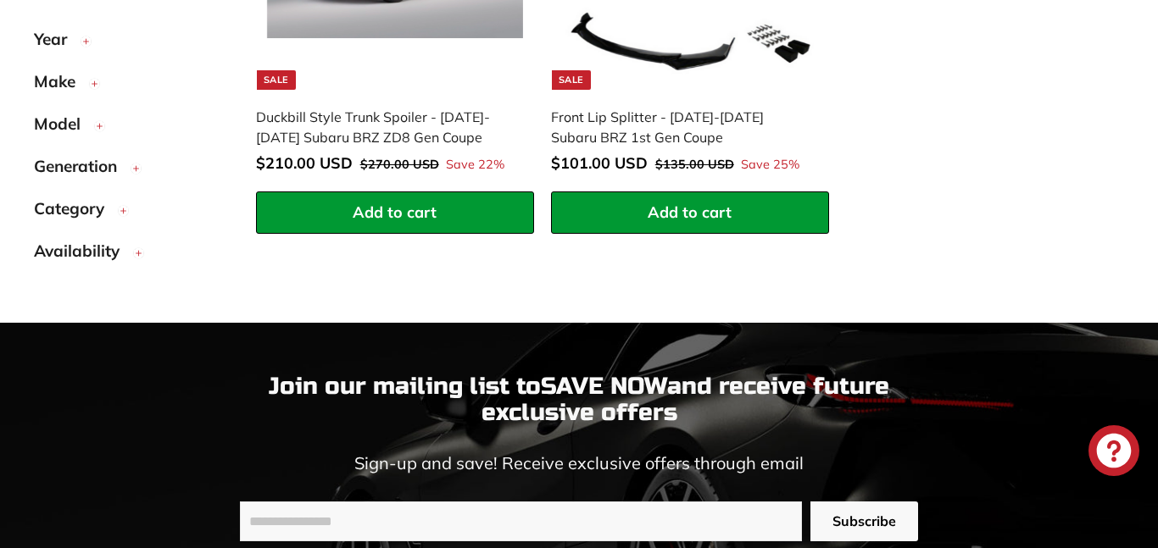
scroll to position [1984, 0]
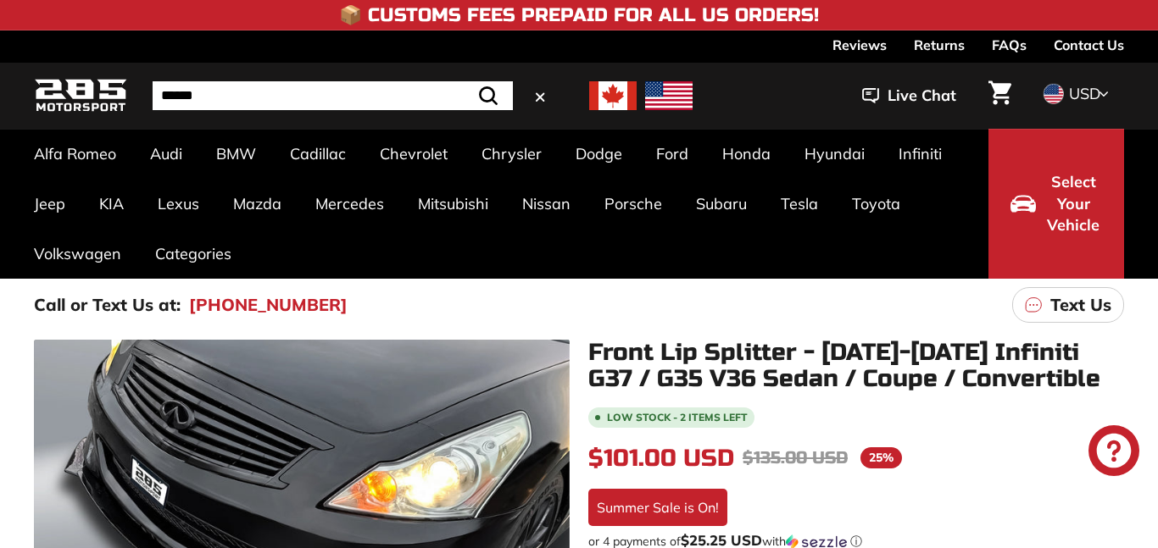
click at [307, 81] on input "Search" at bounding box center [333, 95] width 360 height 29
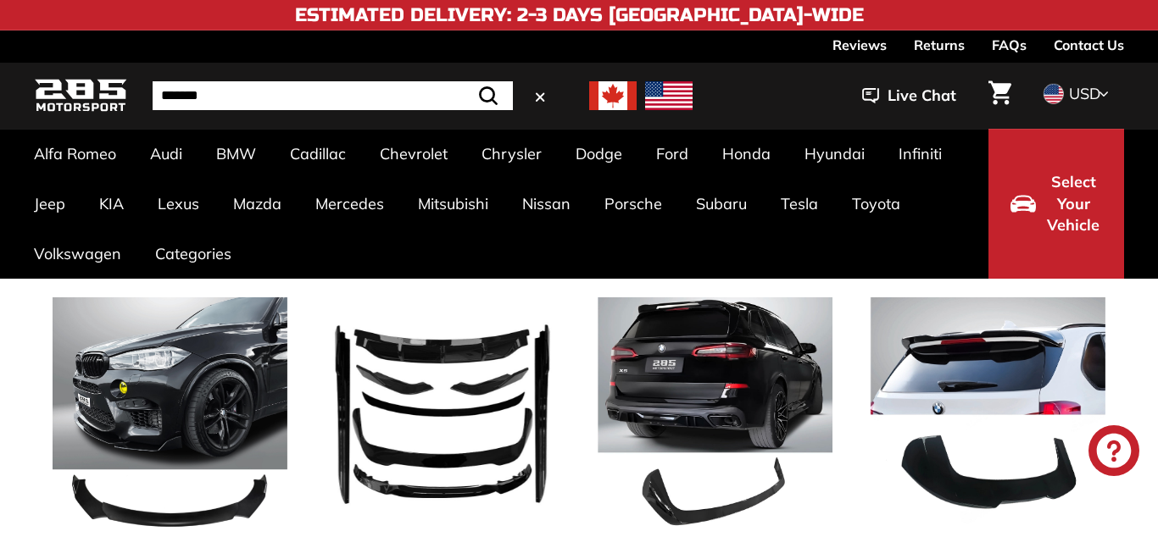
type input "******"
click at [464, 81] on button ".cls-1{fill:none;stroke:#000;stroke-miterlimit:10;stroke-width:2px} Search" at bounding box center [488, 95] width 49 height 29
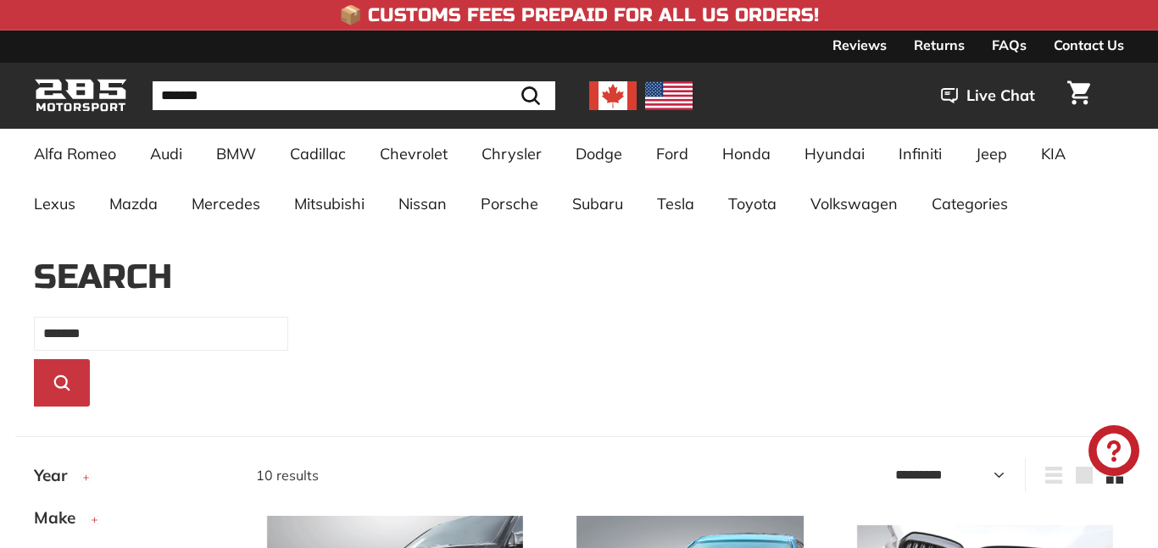
select select "*********"
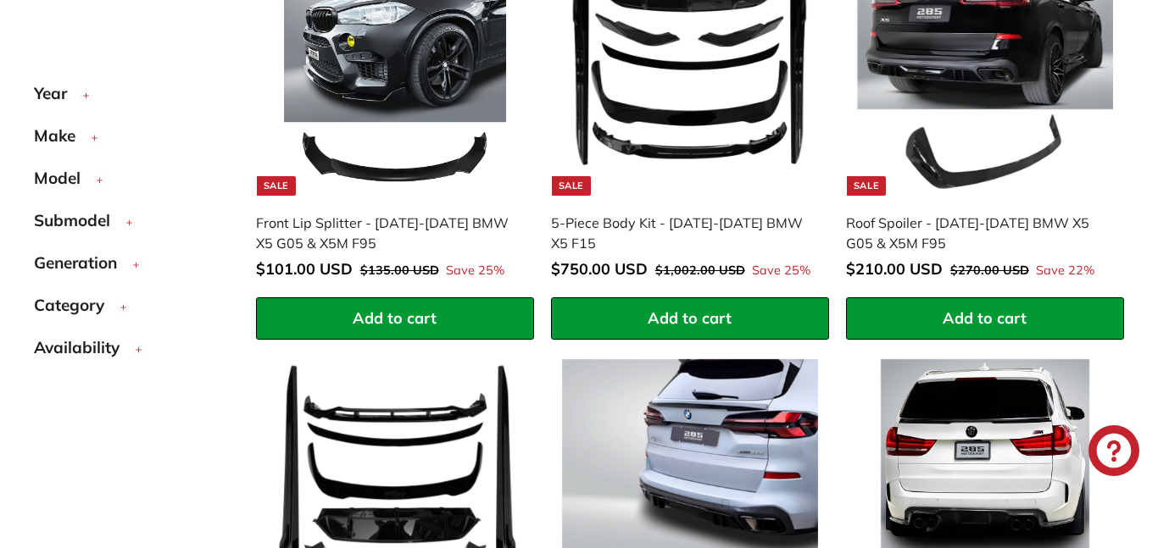
scroll to position [1056, 0]
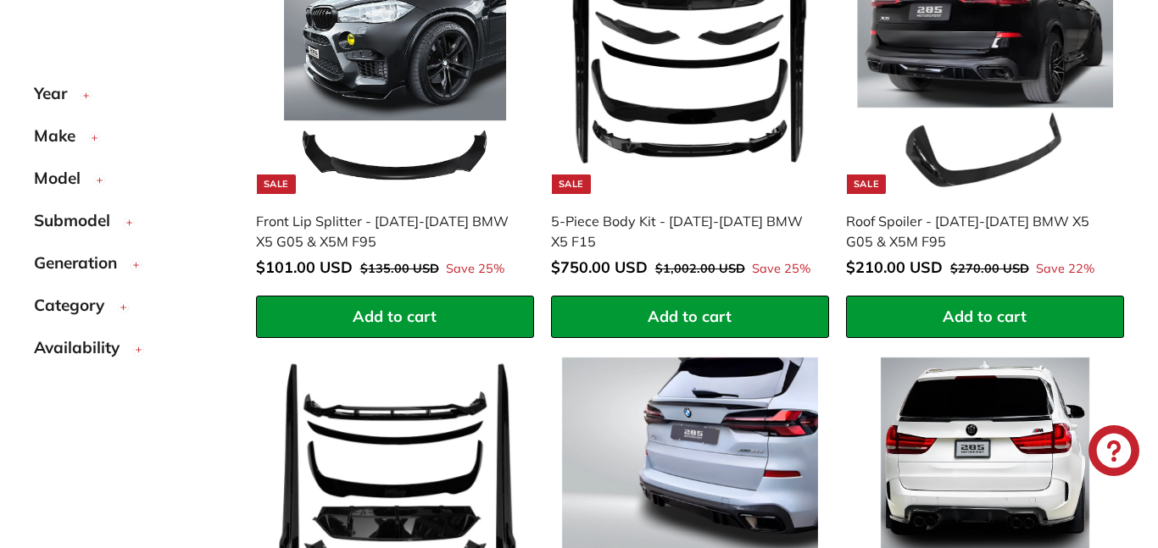
click at [702, 125] on img at bounding box center [690, 66] width 256 height 256
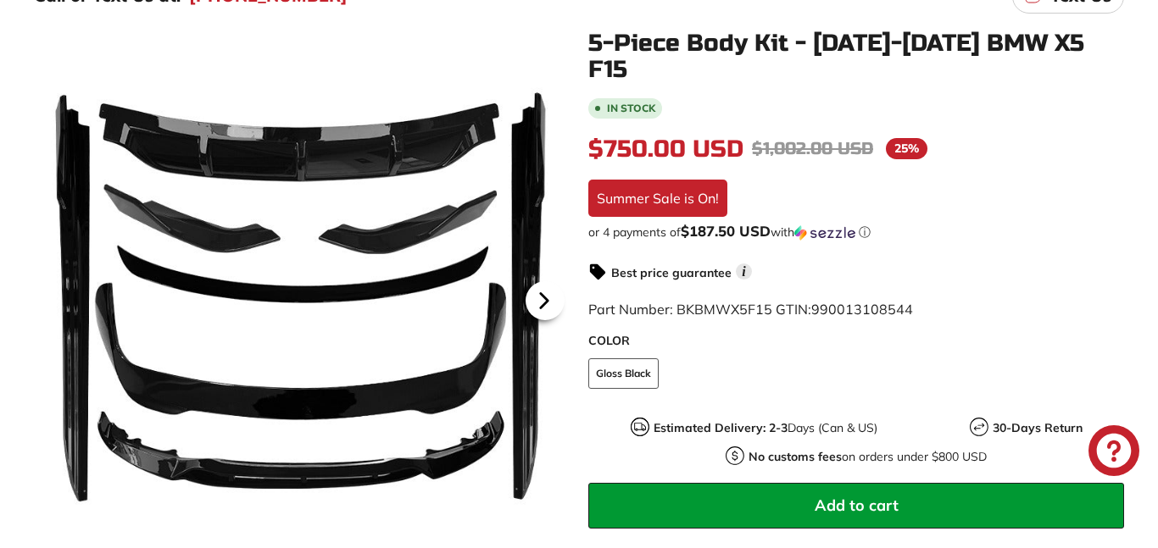
click at [545, 284] on icon at bounding box center [544, 300] width 39 height 39
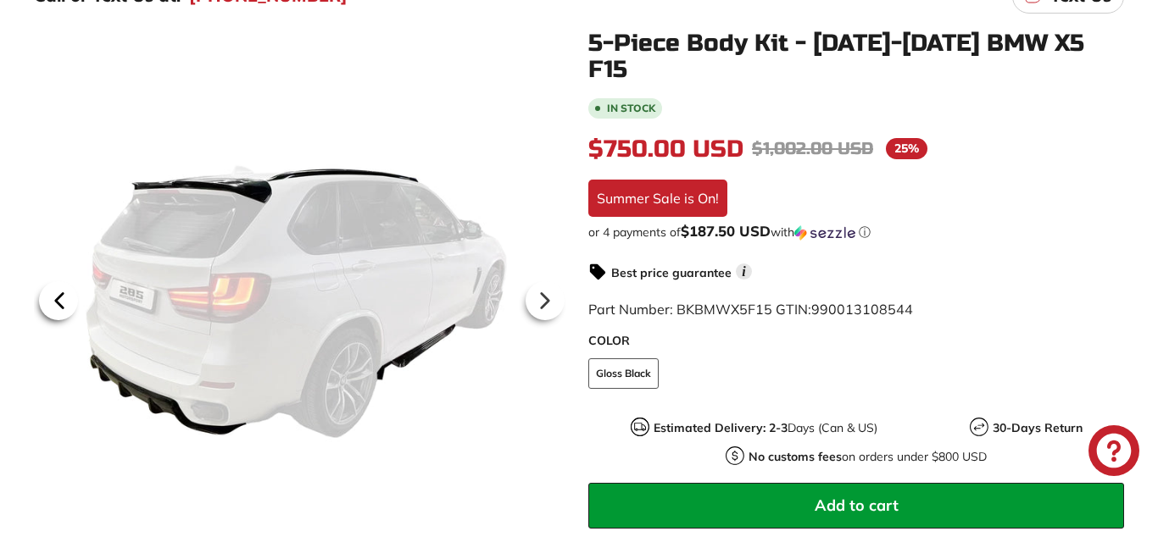
click at [62, 281] on icon at bounding box center [59, 300] width 39 height 39
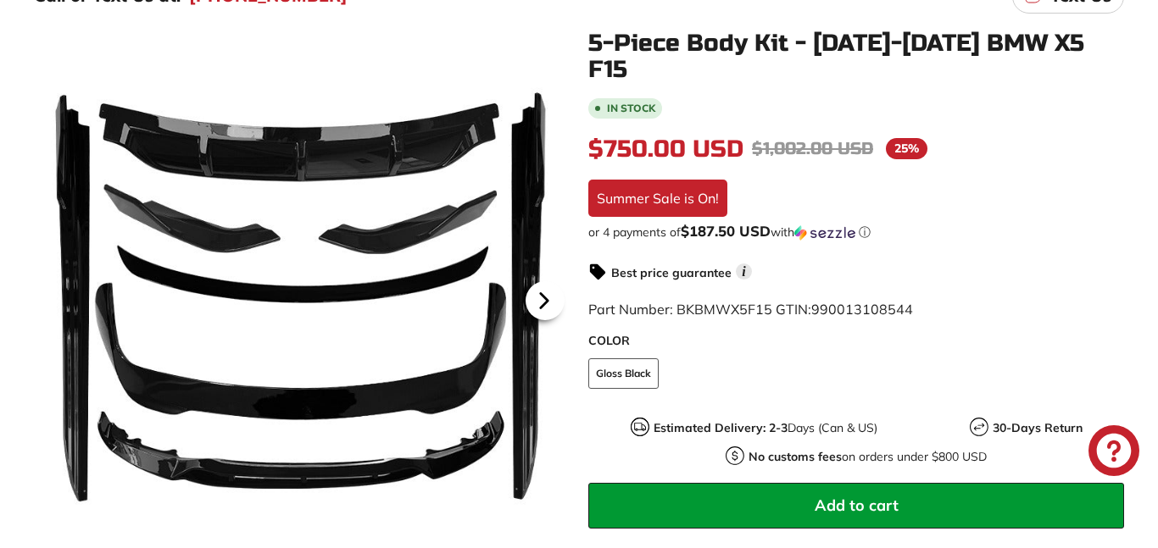
click at [547, 291] on icon at bounding box center [544, 300] width 39 height 39
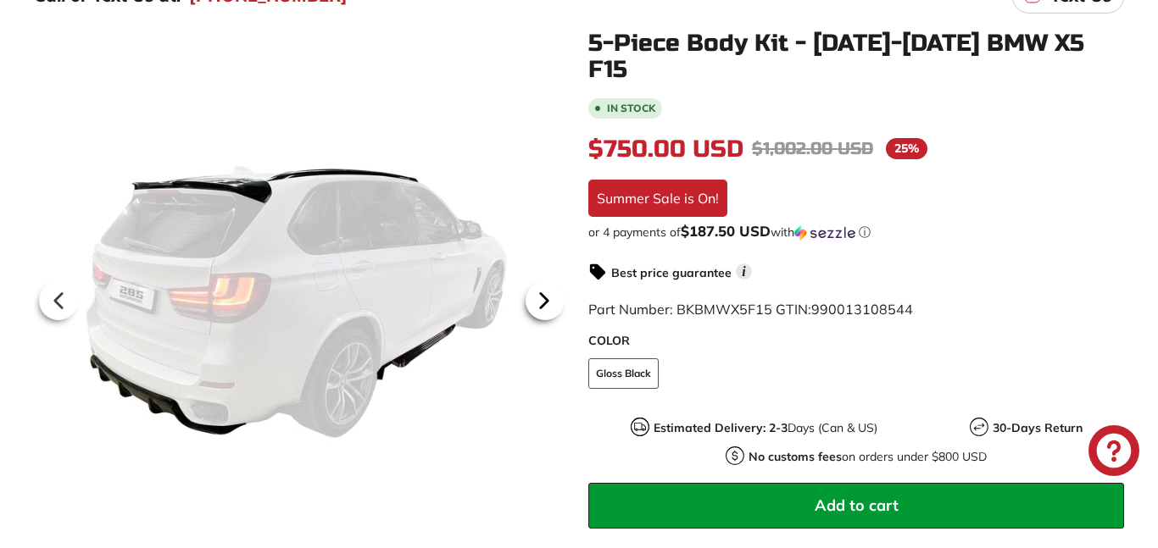
click at [547, 291] on icon at bounding box center [544, 300] width 39 height 39
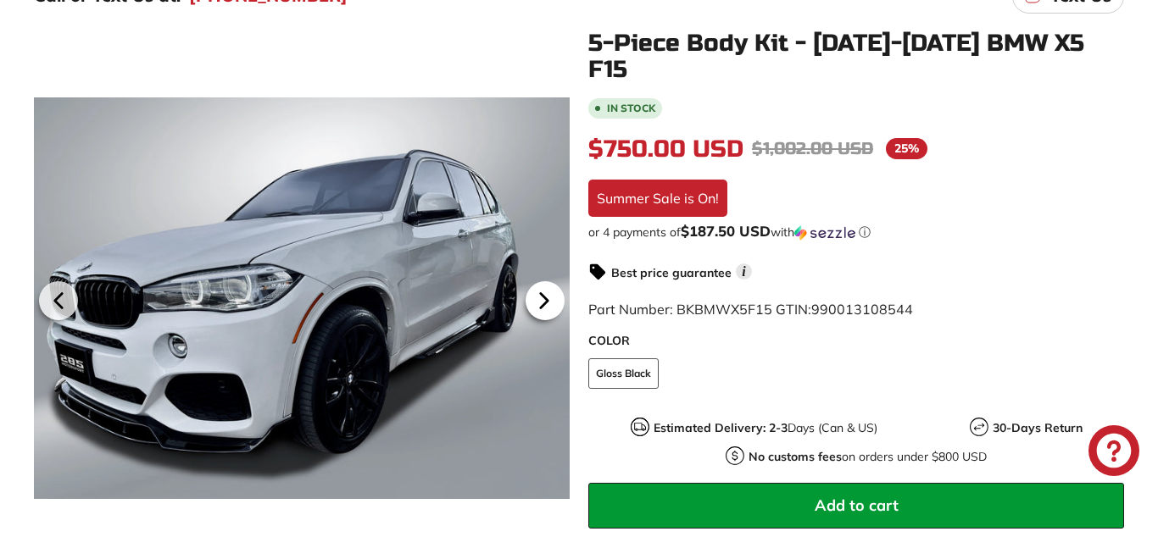
click at [542, 297] on icon at bounding box center [544, 301] width 7 height 14
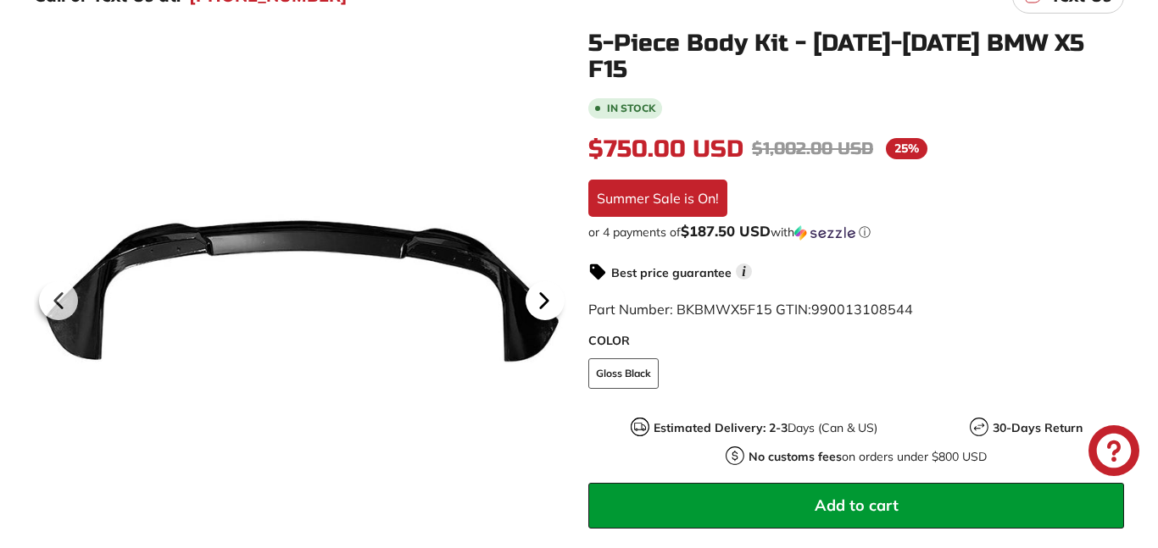
click at [542, 297] on icon at bounding box center [544, 301] width 7 height 14
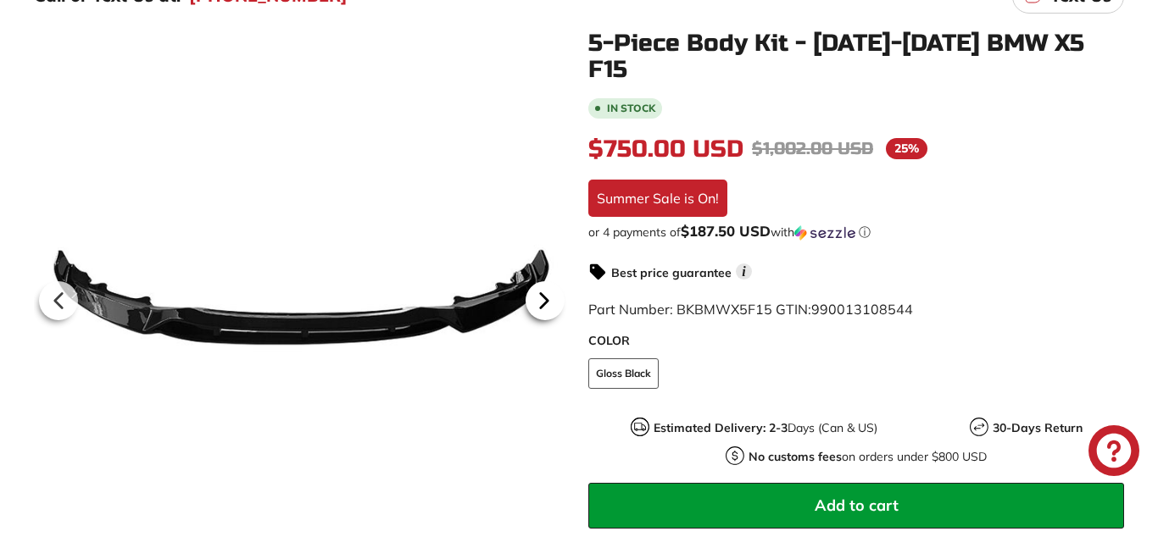
scroll to position [0, 199]
click at [542, 297] on icon at bounding box center [544, 301] width 7 height 14
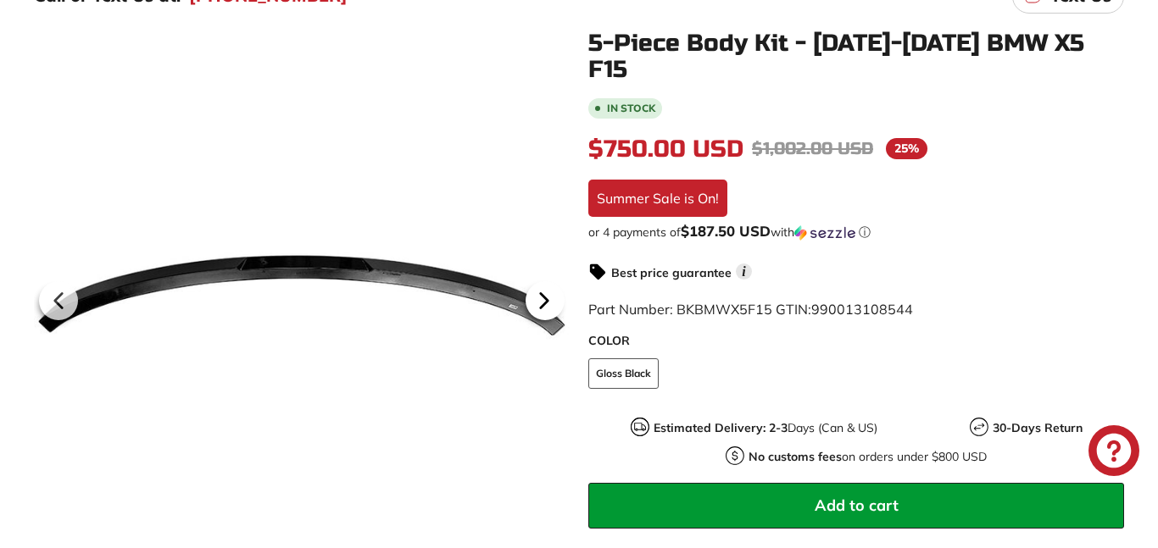
click at [542, 297] on icon at bounding box center [544, 301] width 7 height 14
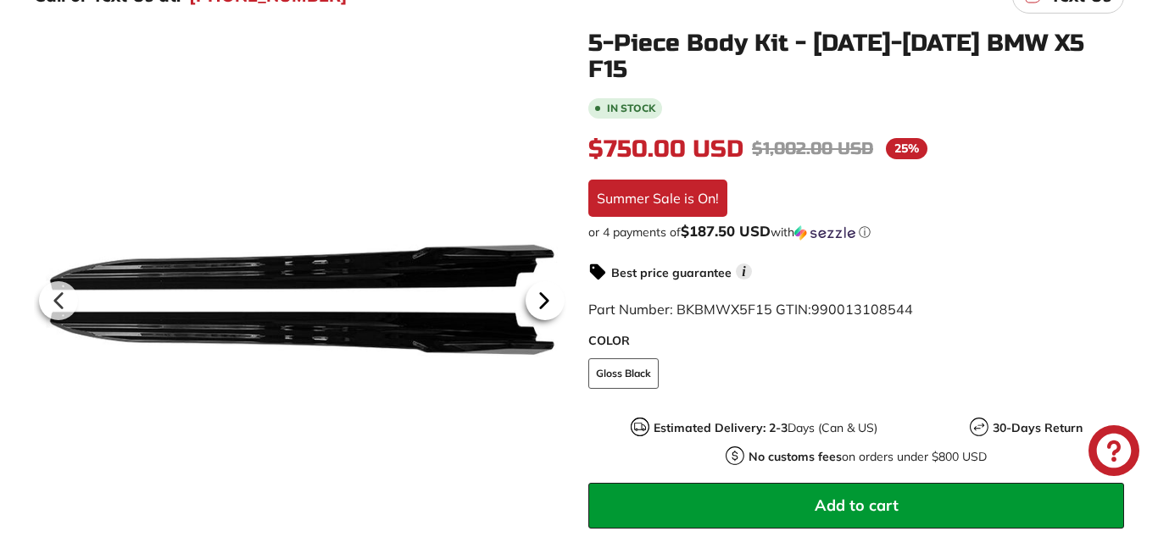
click at [542, 297] on icon at bounding box center [544, 301] width 7 height 14
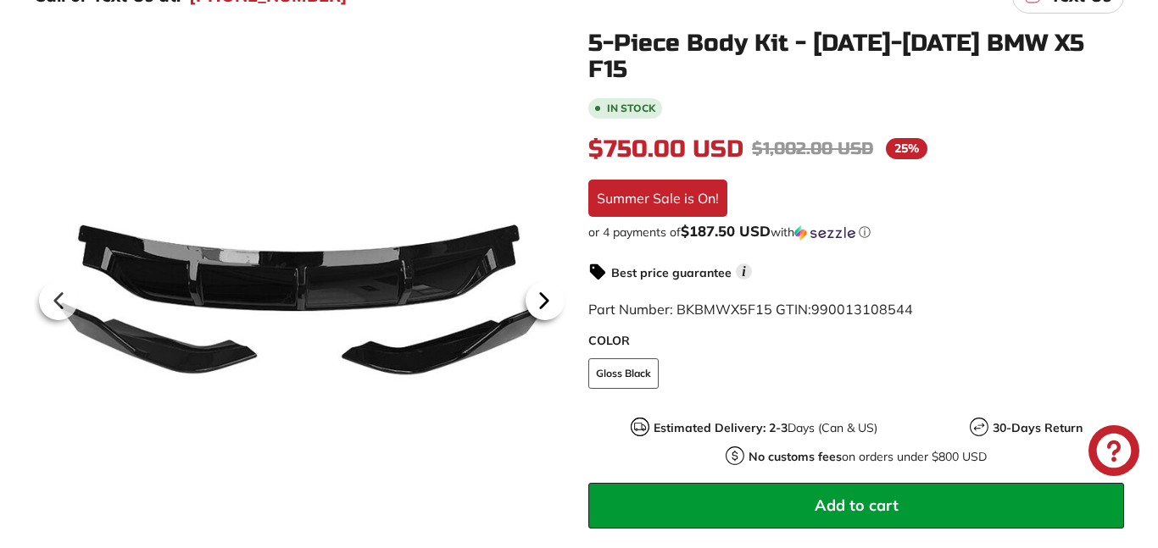
scroll to position [0, 474]
click at [542, 297] on icon at bounding box center [544, 301] width 7 height 14
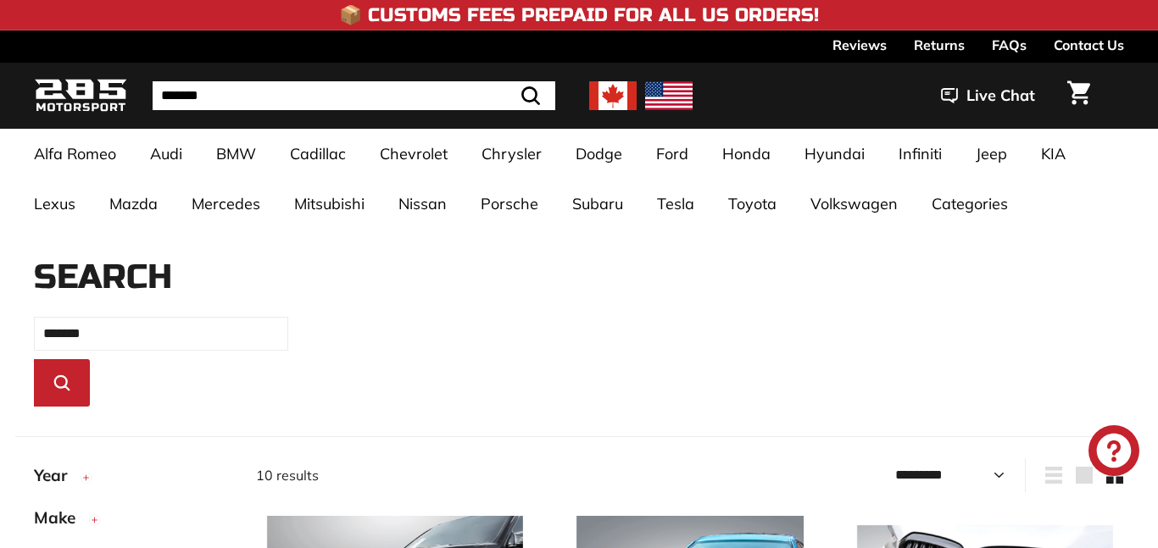
select select "*********"
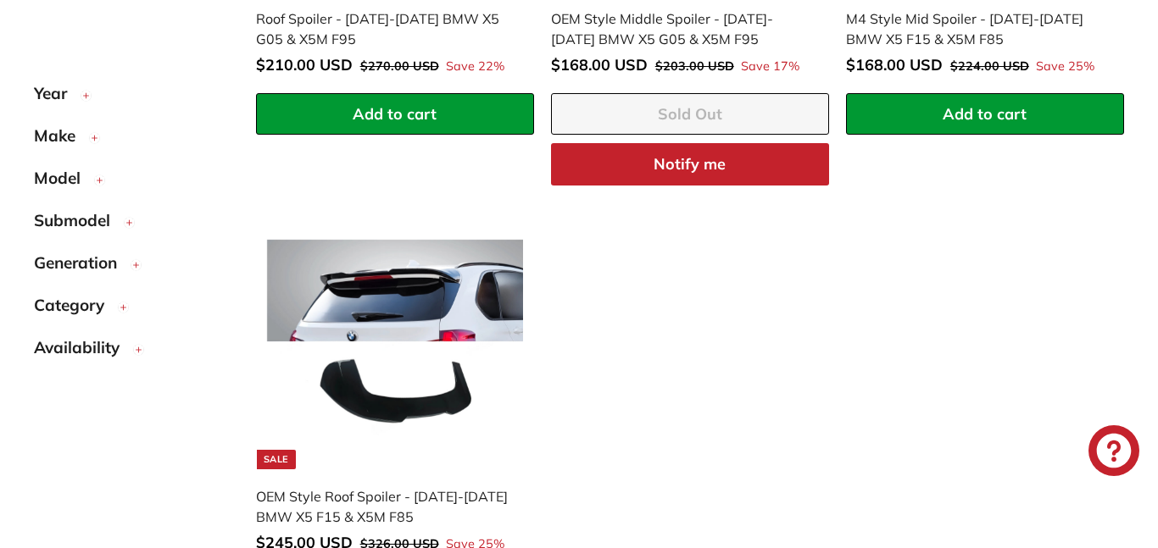
scroll to position [1680, 0]
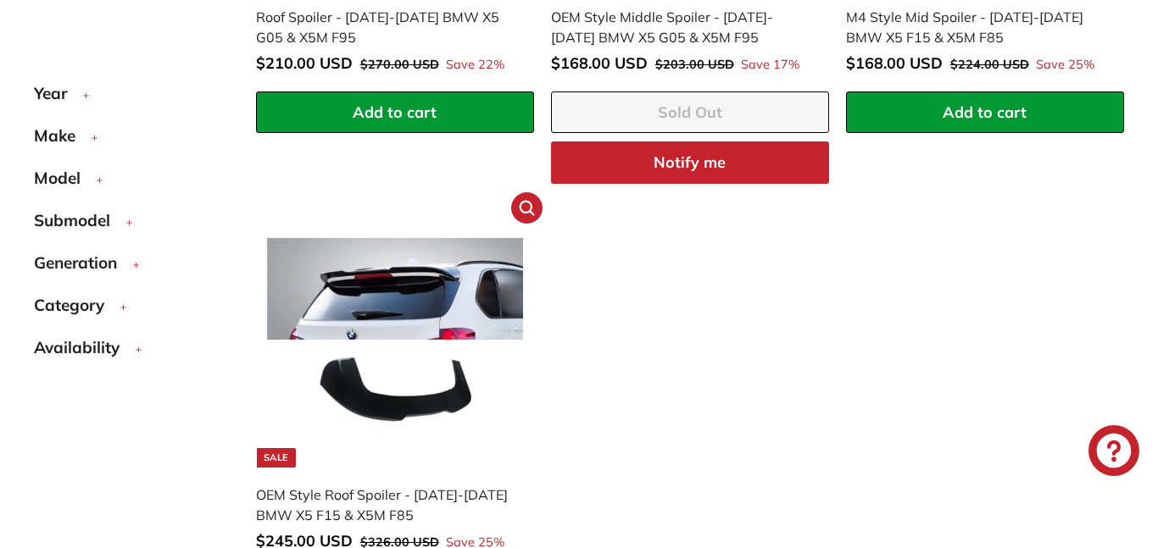
click at [422, 286] on img at bounding box center [395, 340] width 256 height 256
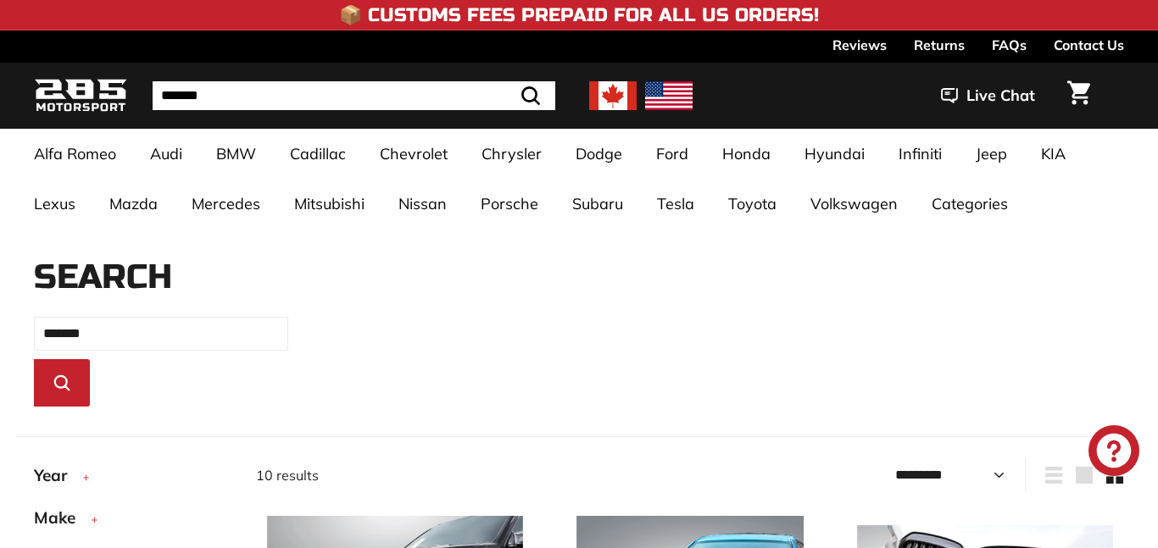
select select "*********"
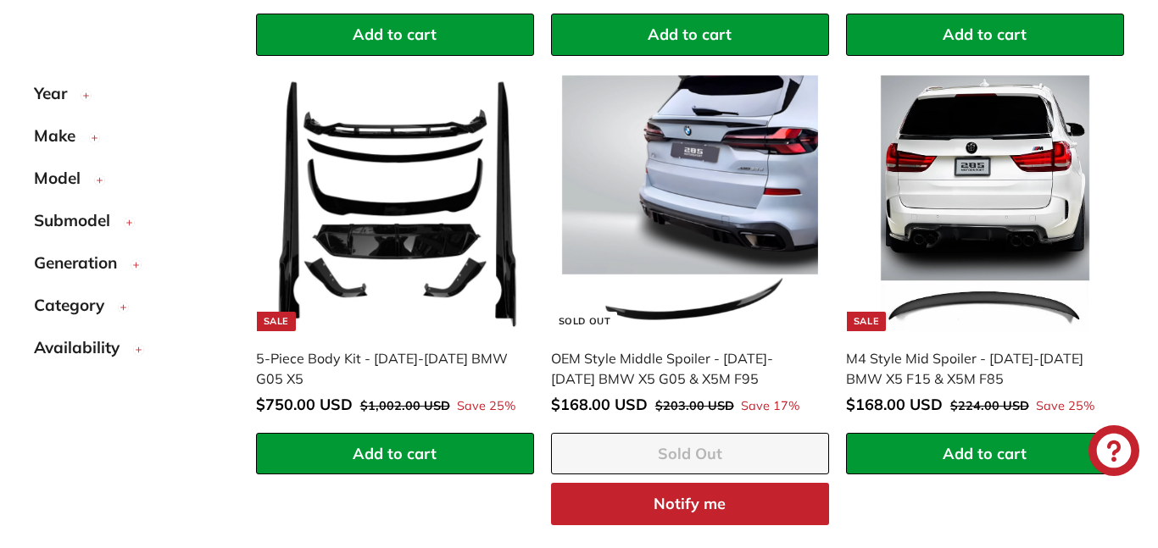
scroll to position [1342, 0]
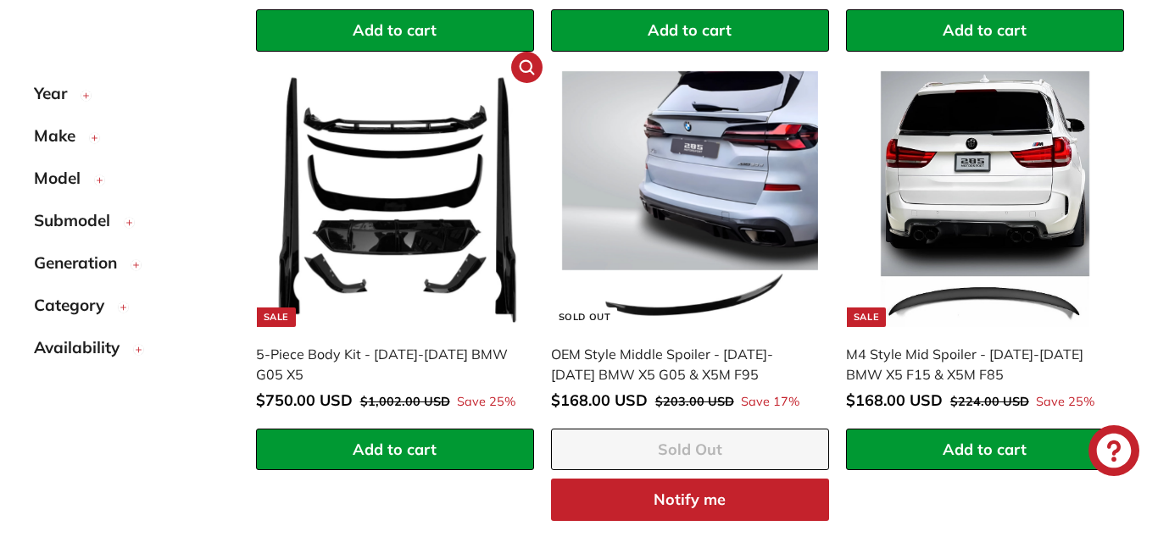
click at [447, 261] on img at bounding box center [395, 199] width 256 height 256
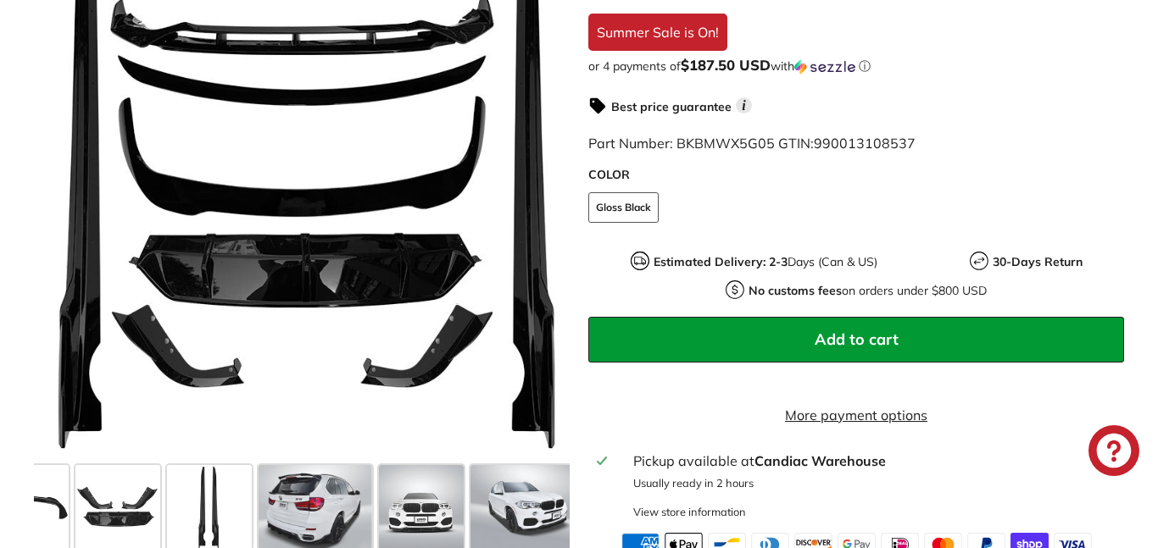
scroll to position [0, 443]
click at [341, 503] on span at bounding box center [317, 507] width 113 height 85
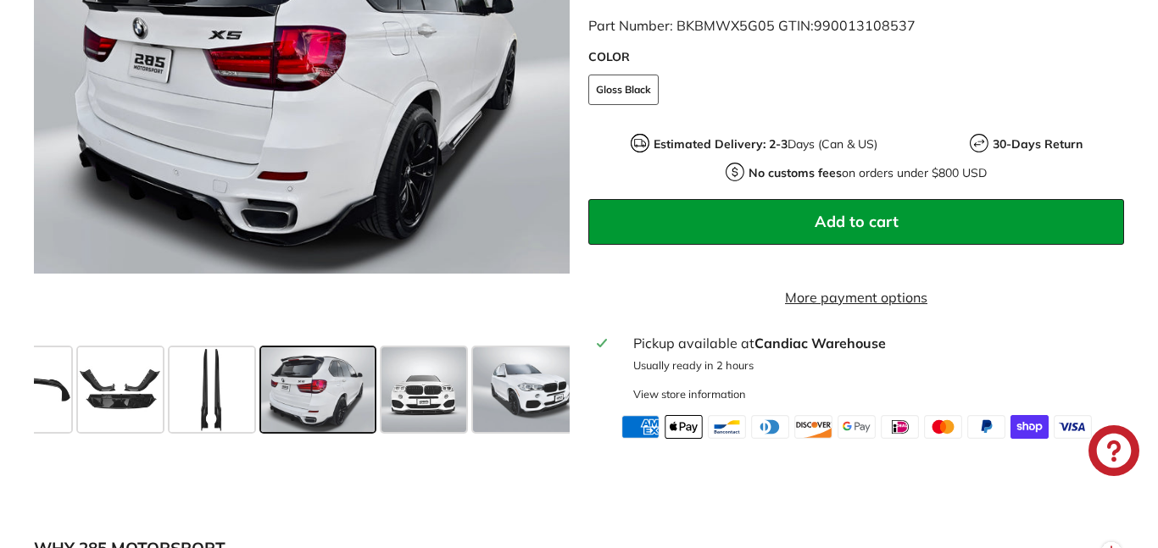
scroll to position [594, 0]
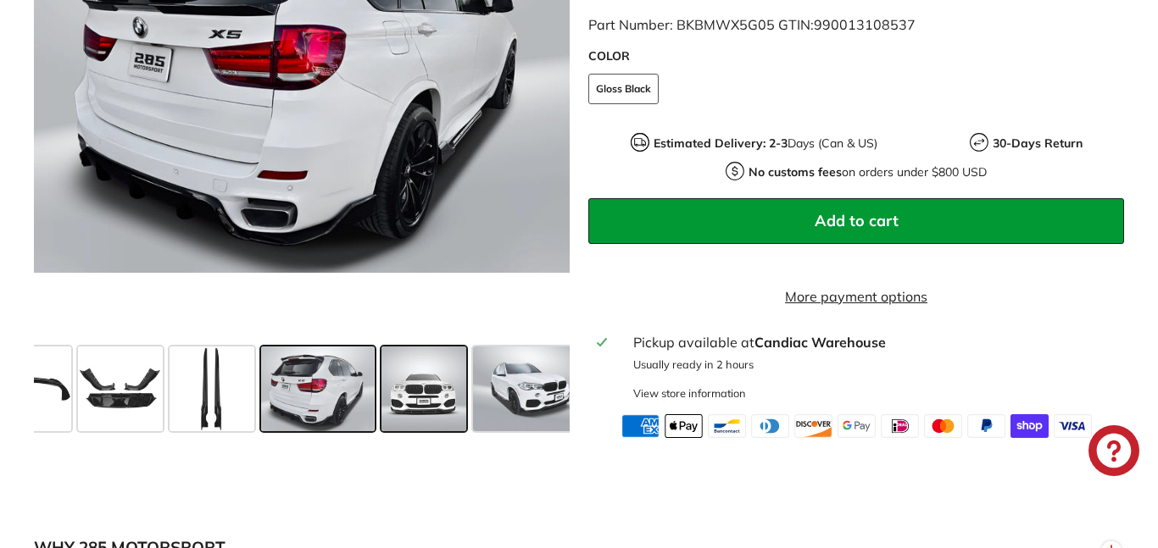
click at [430, 355] on span at bounding box center [423, 389] width 85 height 85
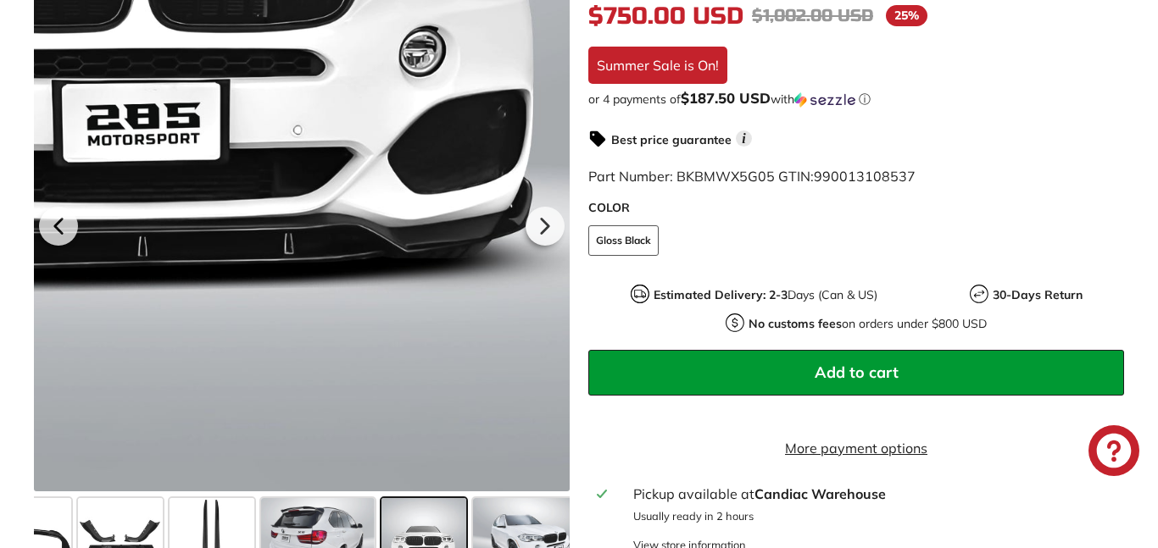
scroll to position [459, 0]
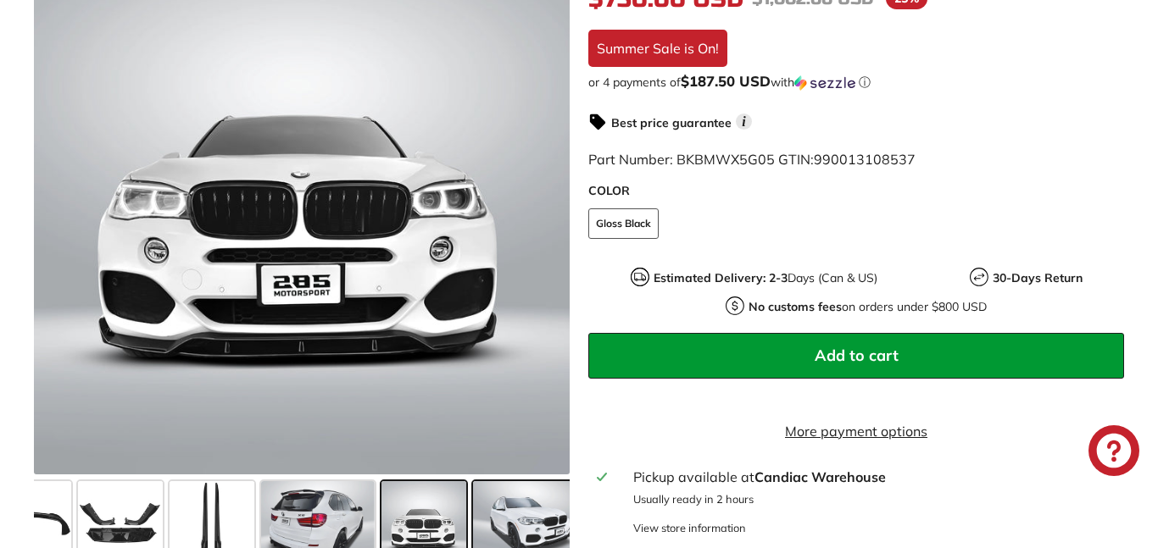
click at [529, 485] on span at bounding box center [529, 523] width 113 height 85
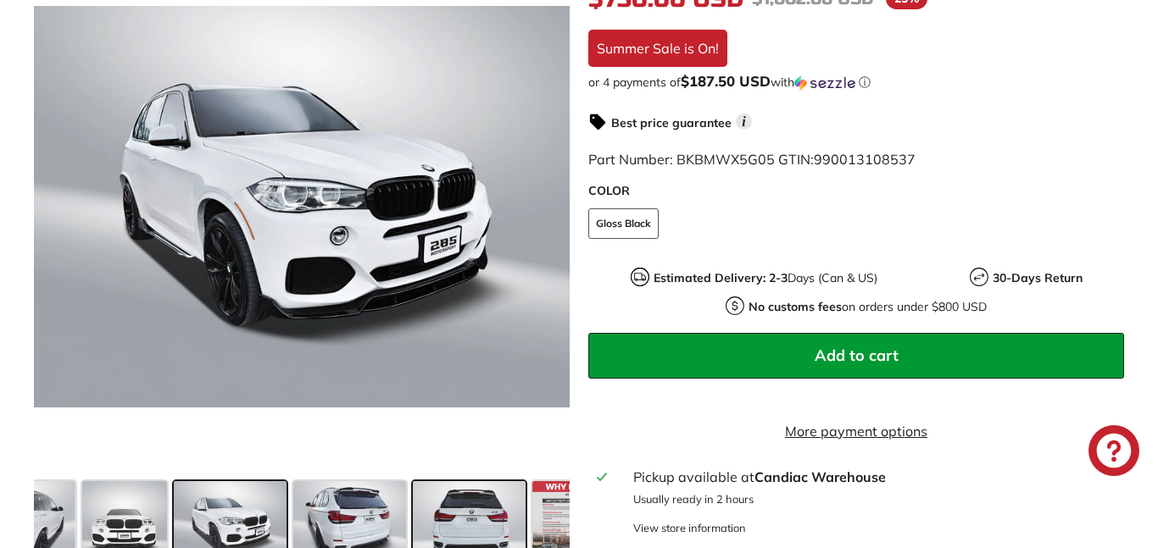
scroll to position [0, 741]
click at [492, 482] on span at bounding box center [470, 523] width 113 height 85
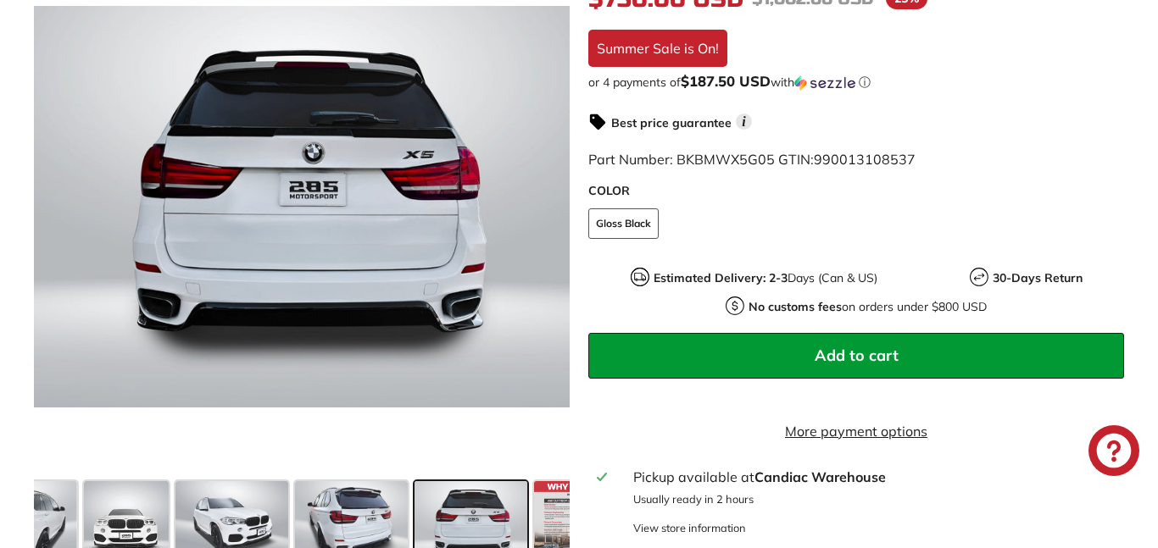
scroll to position [0, 793]
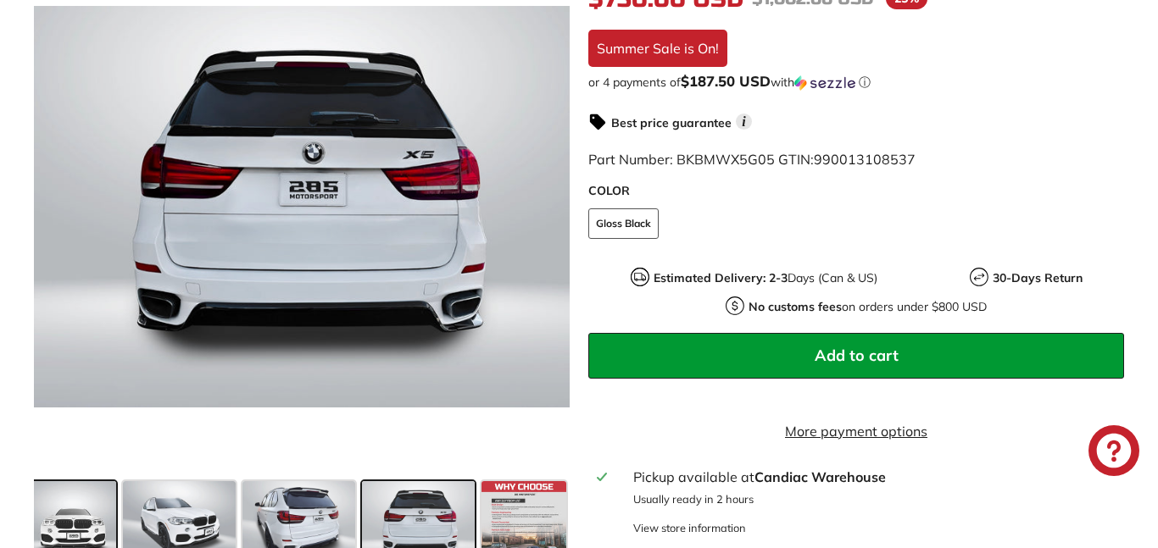
click at [84, 508] on span at bounding box center [73, 523] width 85 height 85
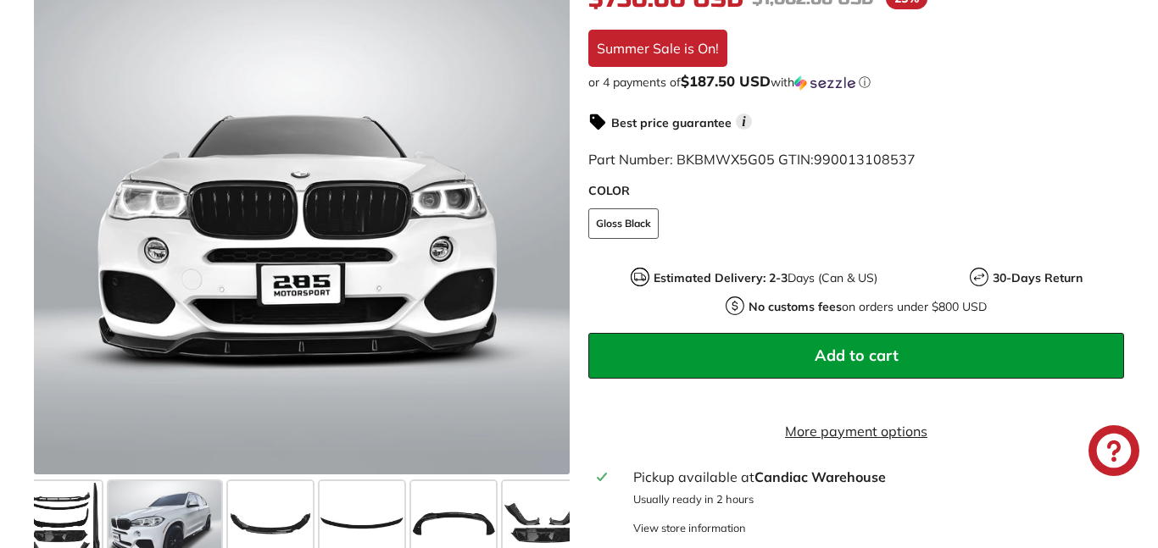
scroll to position [0, 0]
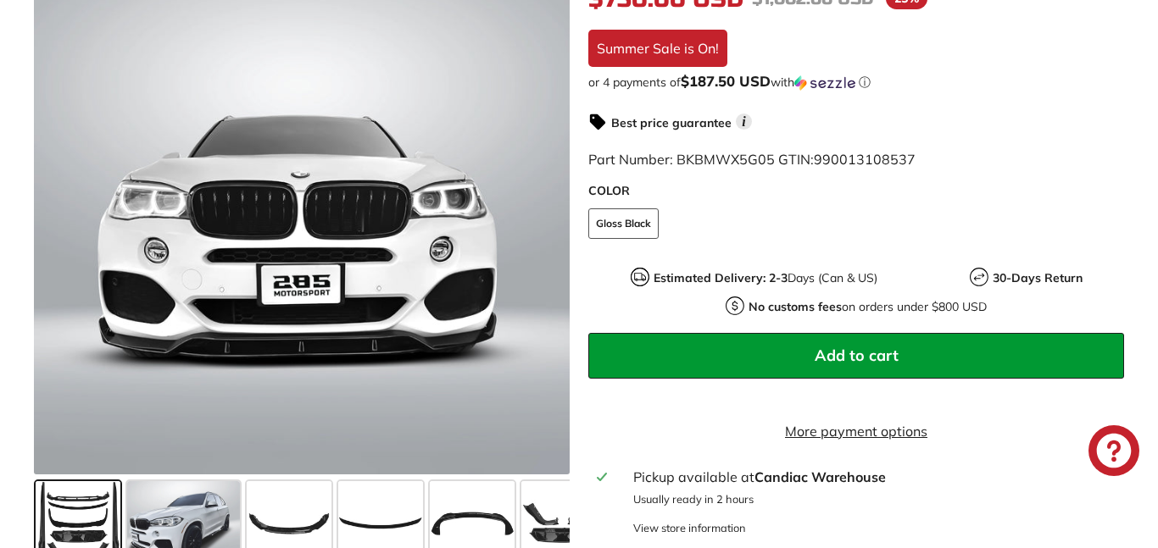
click at [100, 506] on span at bounding box center [78, 523] width 85 height 85
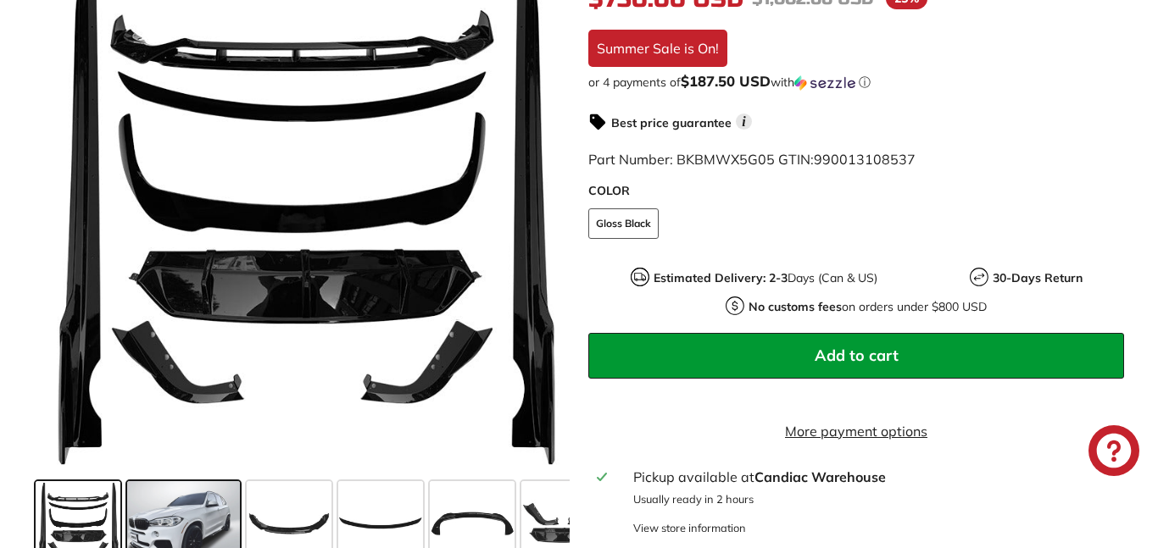
click at [150, 513] on span at bounding box center [183, 523] width 113 height 85
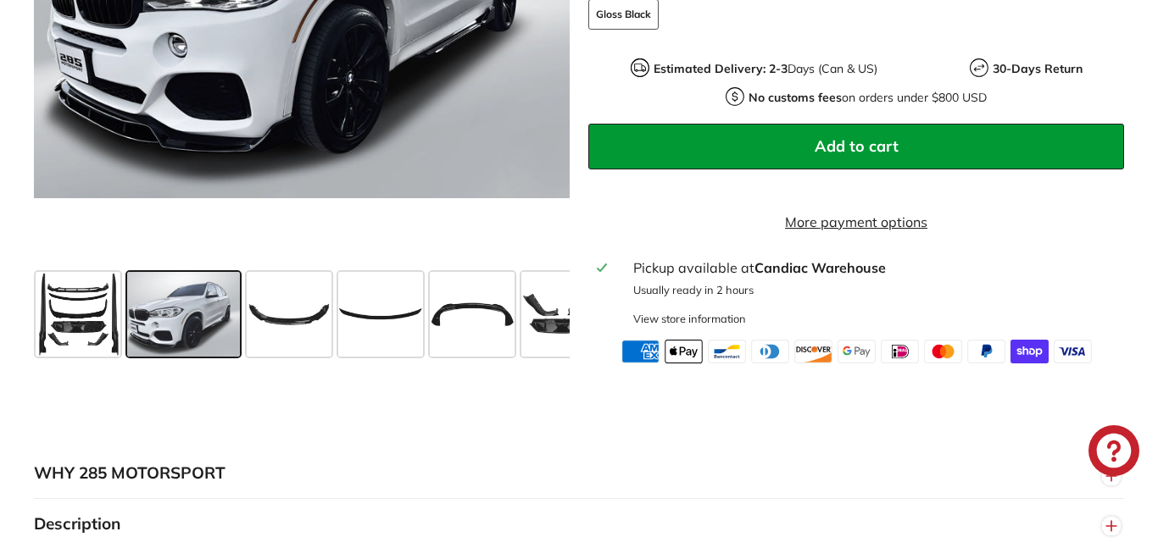
scroll to position [672, 0]
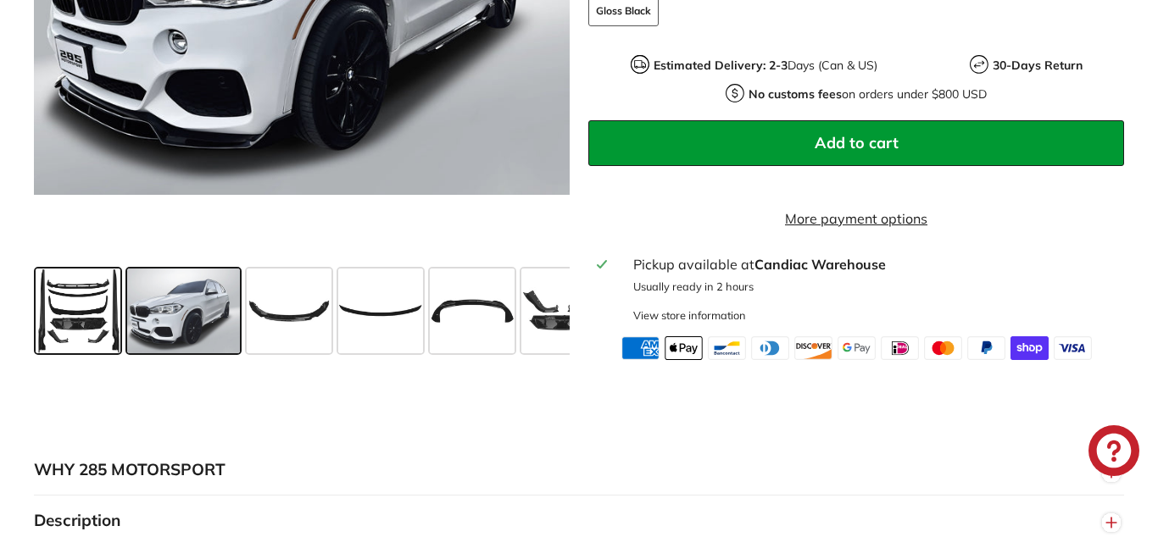
click at [89, 300] on span at bounding box center [78, 311] width 85 height 85
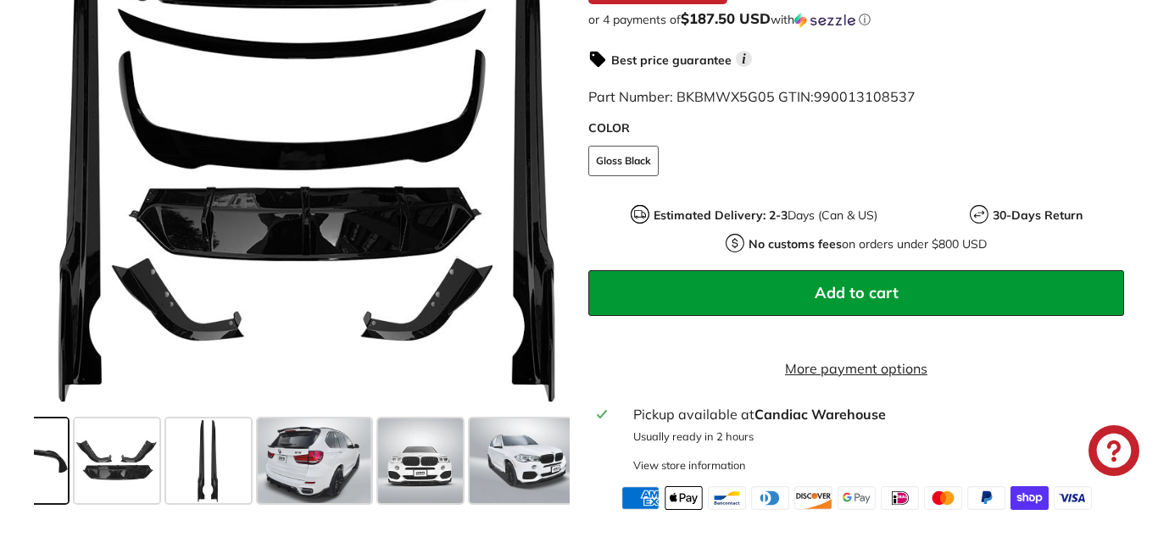
scroll to position [0, 450]
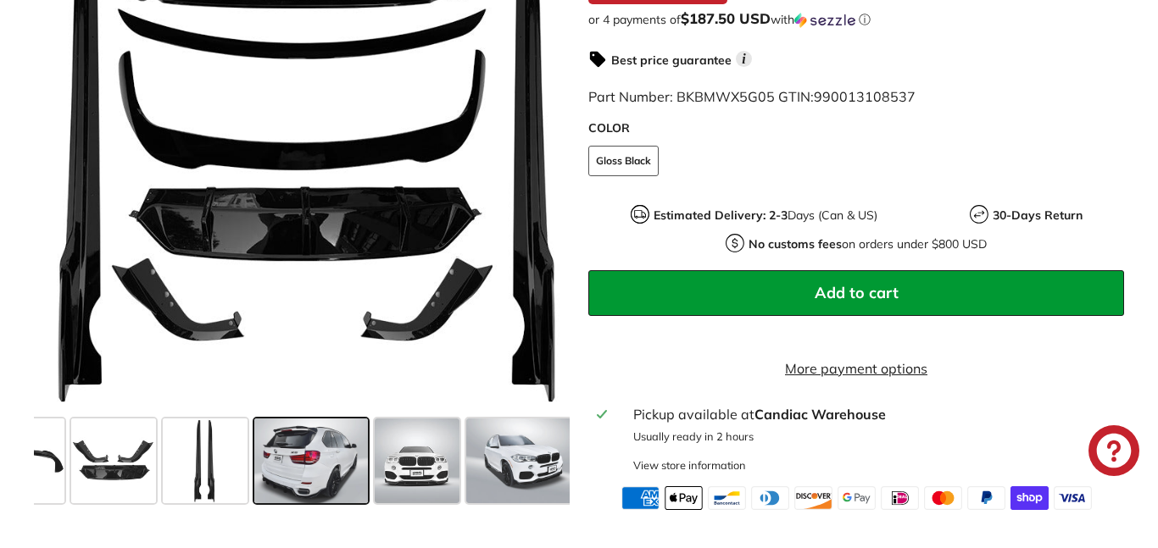
click at [278, 427] on span at bounding box center [310, 461] width 113 height 85
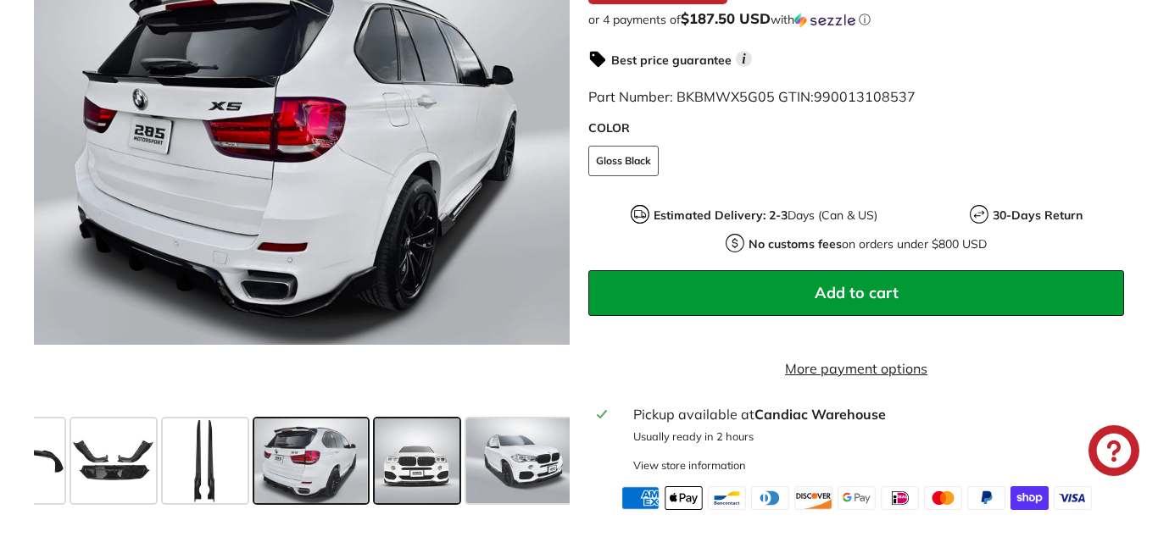
scroll to position [0, 793]
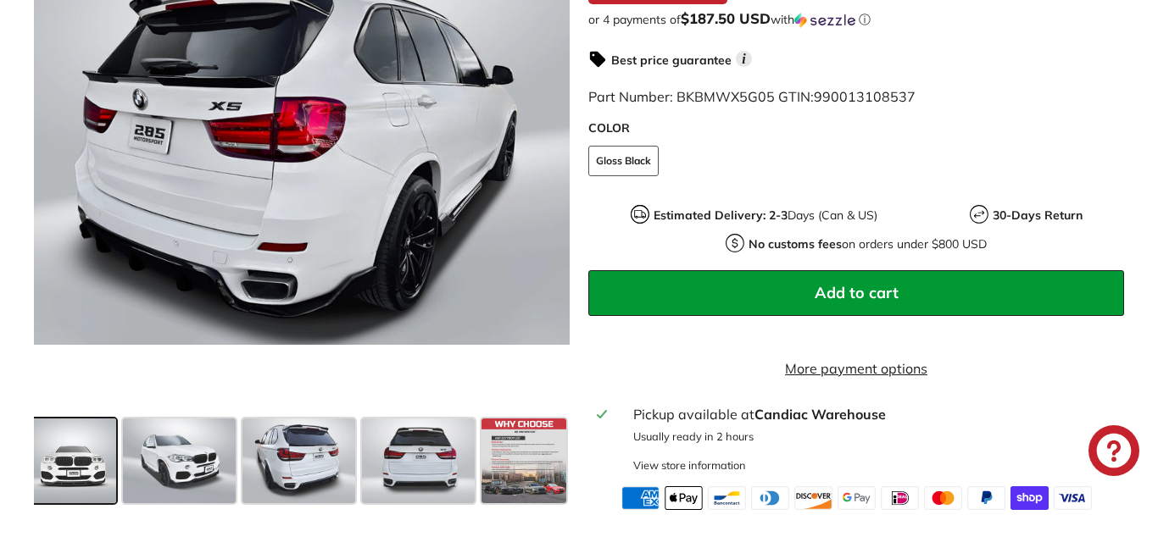
click at [379, 449] on span at bounding box center [418, 461] width 113 height 85
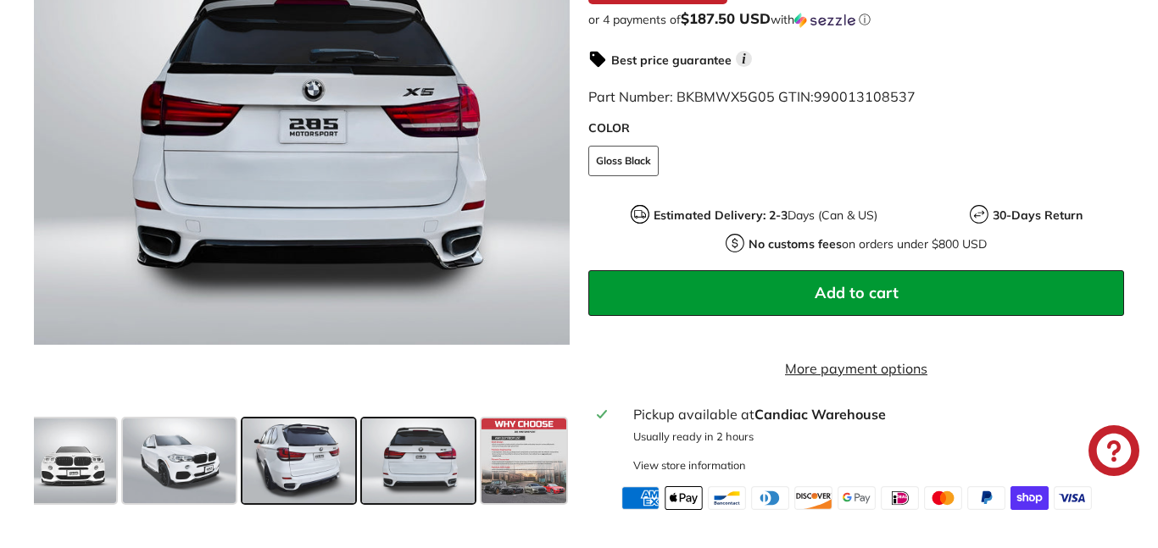
click at [322, 430] on span at bounding box center [298, 461] width 113 height 85
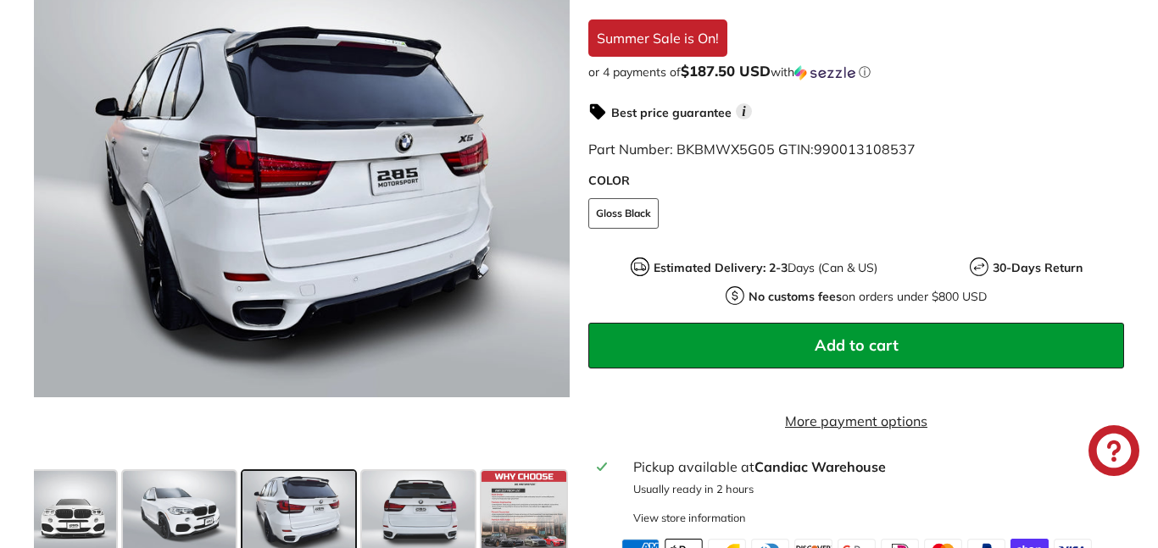
scroll to position [463, 0]
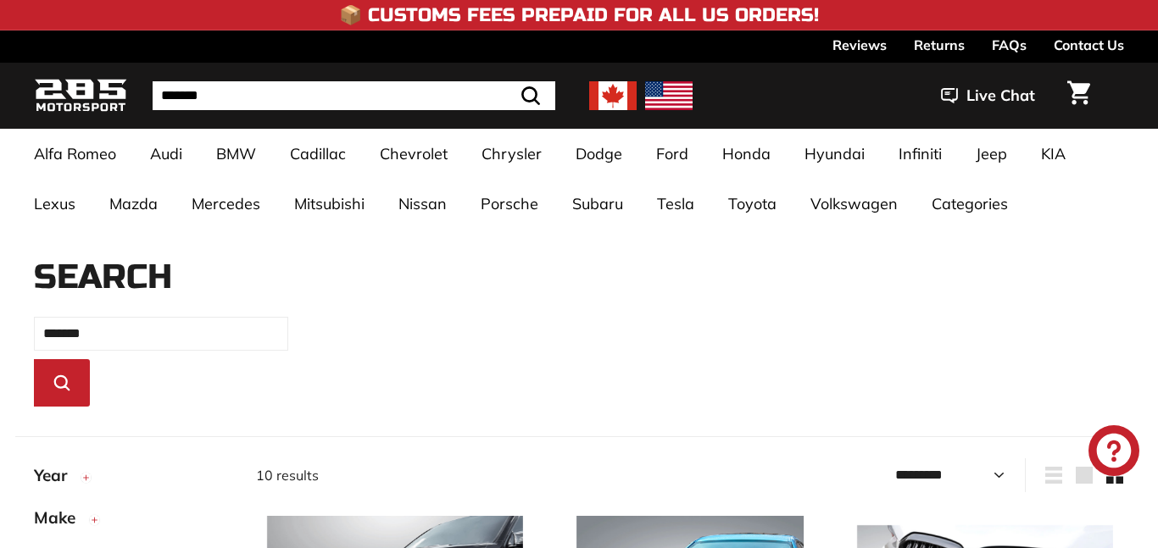
select select "*********"
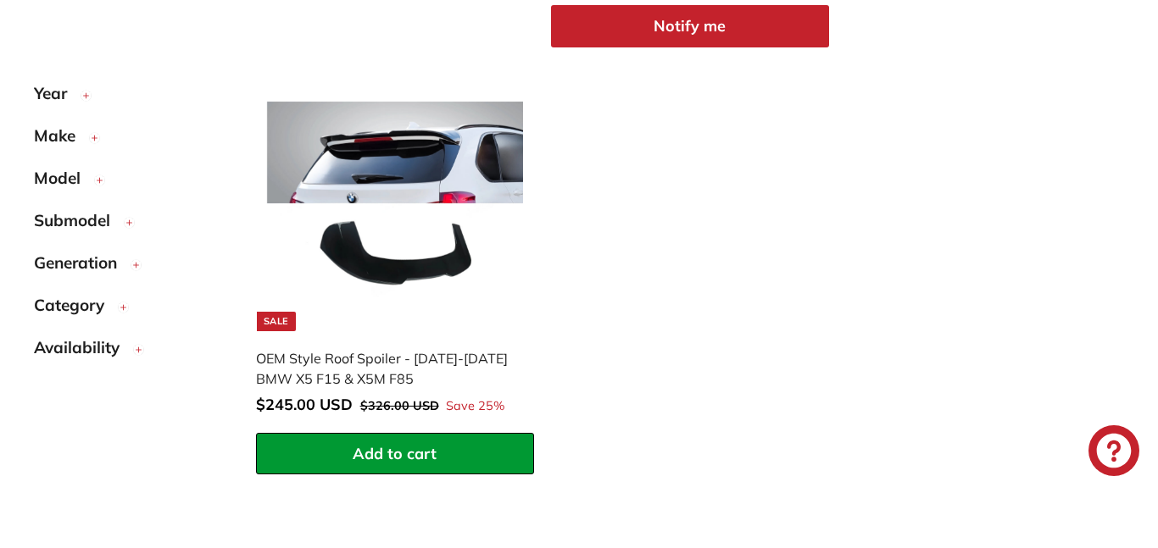
scroll to position [1817, 0]
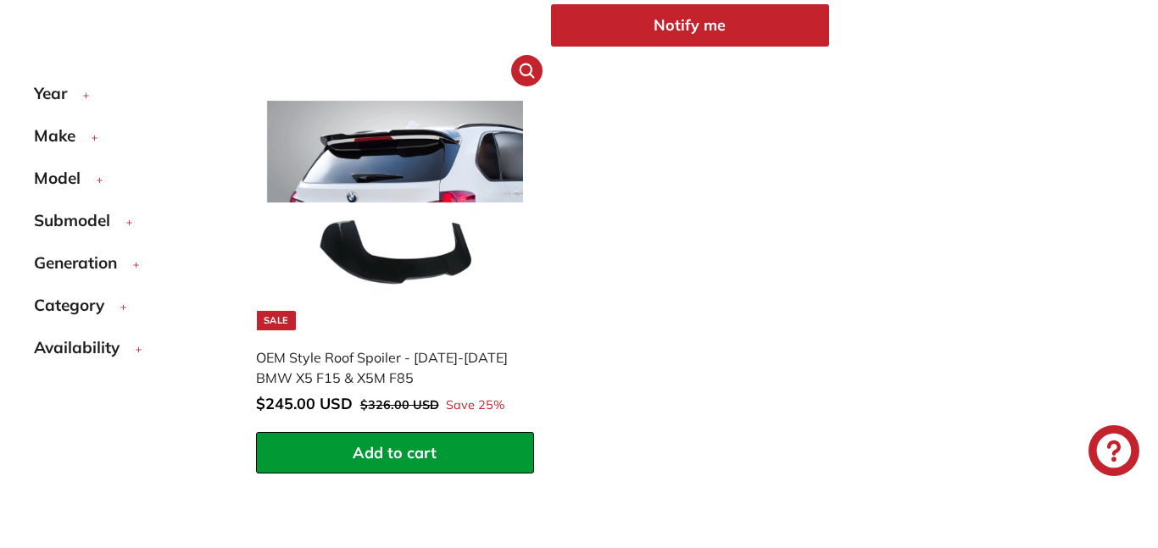
click at [441, 193] on img at bounding box center [395, 203] width 256 height 256
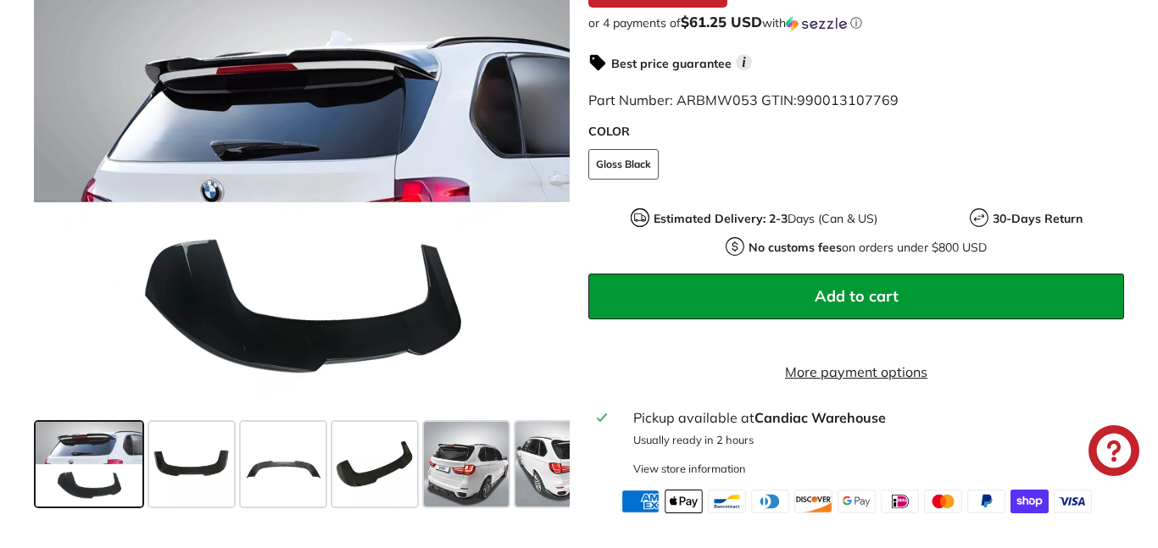
scroll to position [592, 0]
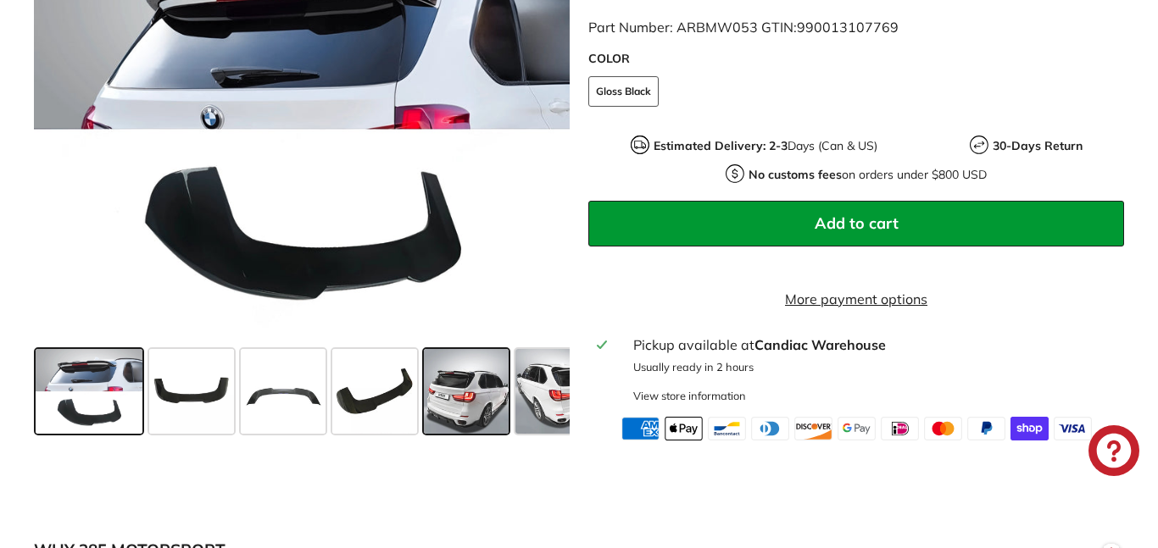
click at [490, 417] on span at bounding box center [466, 391] width 85 height 85
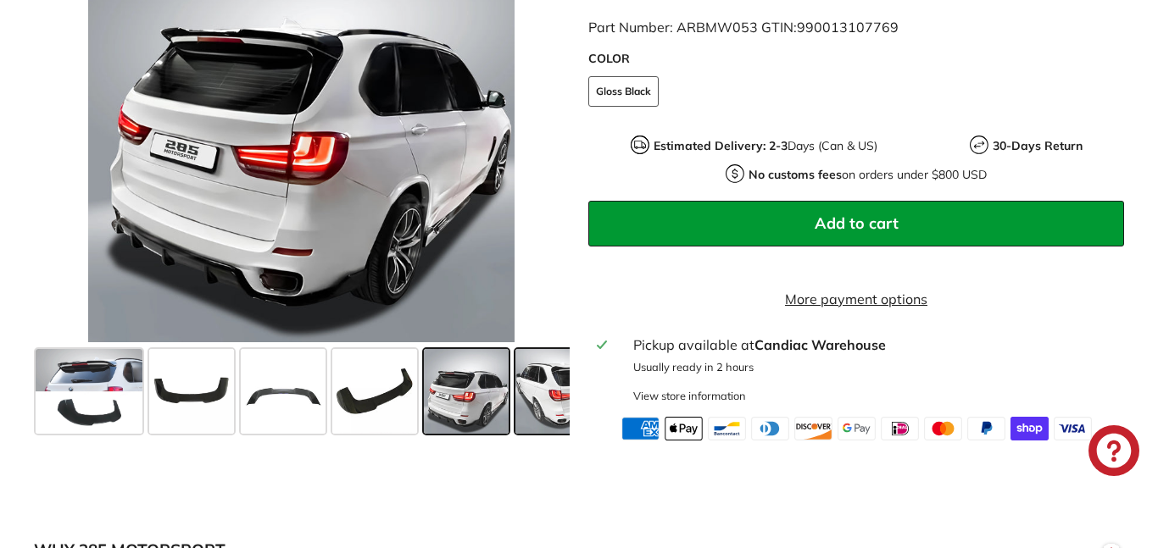
click at [567, 408] on span at bounding box center [557, 391] width 85 height 85
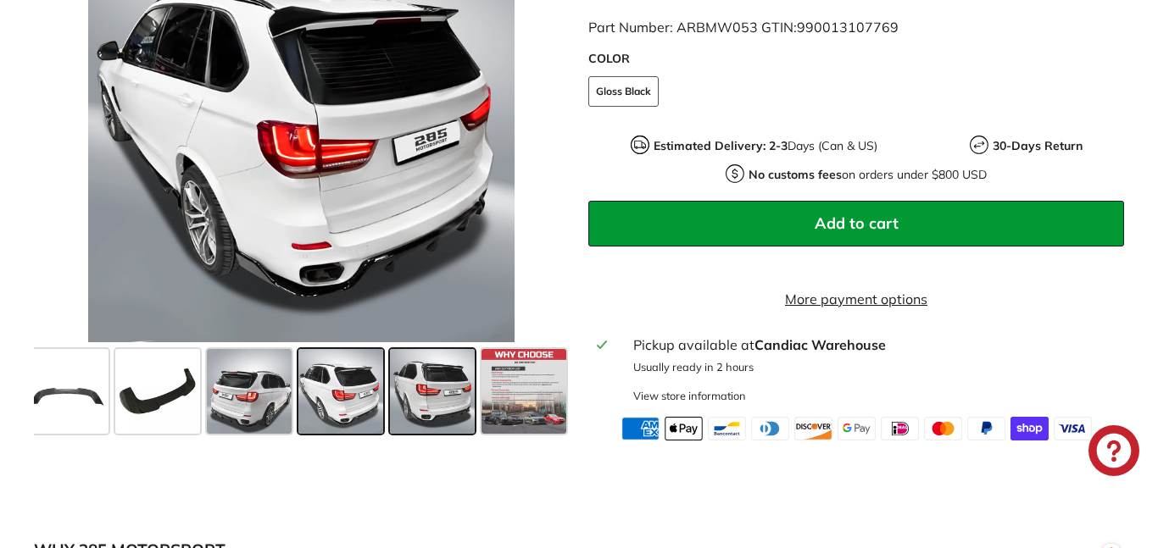
scroll to position [595, 0]
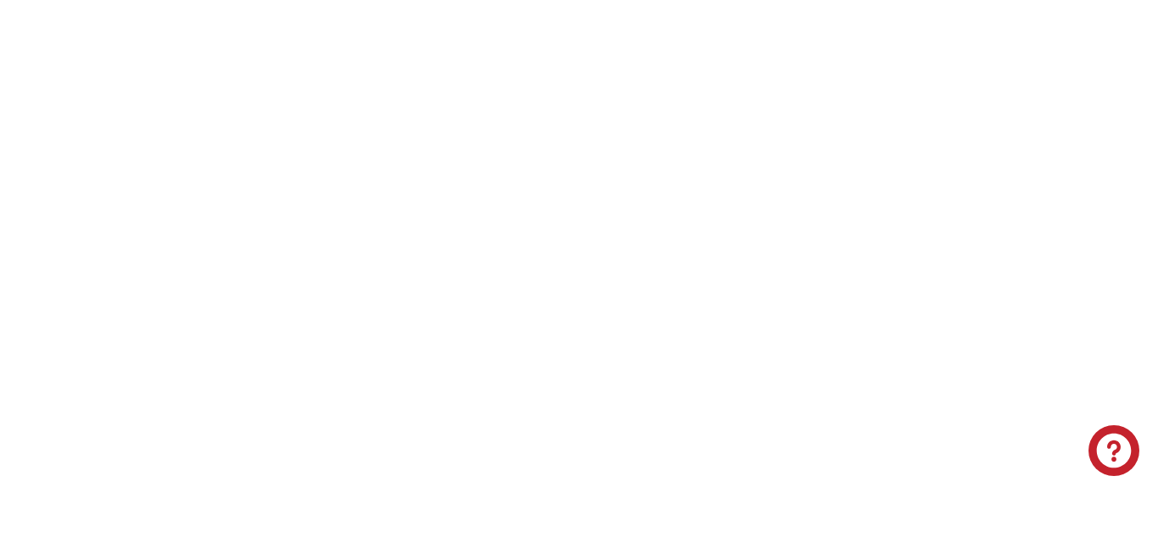
select select "*********"
